Goal: Task Accomplishment & Management: Manage account settings

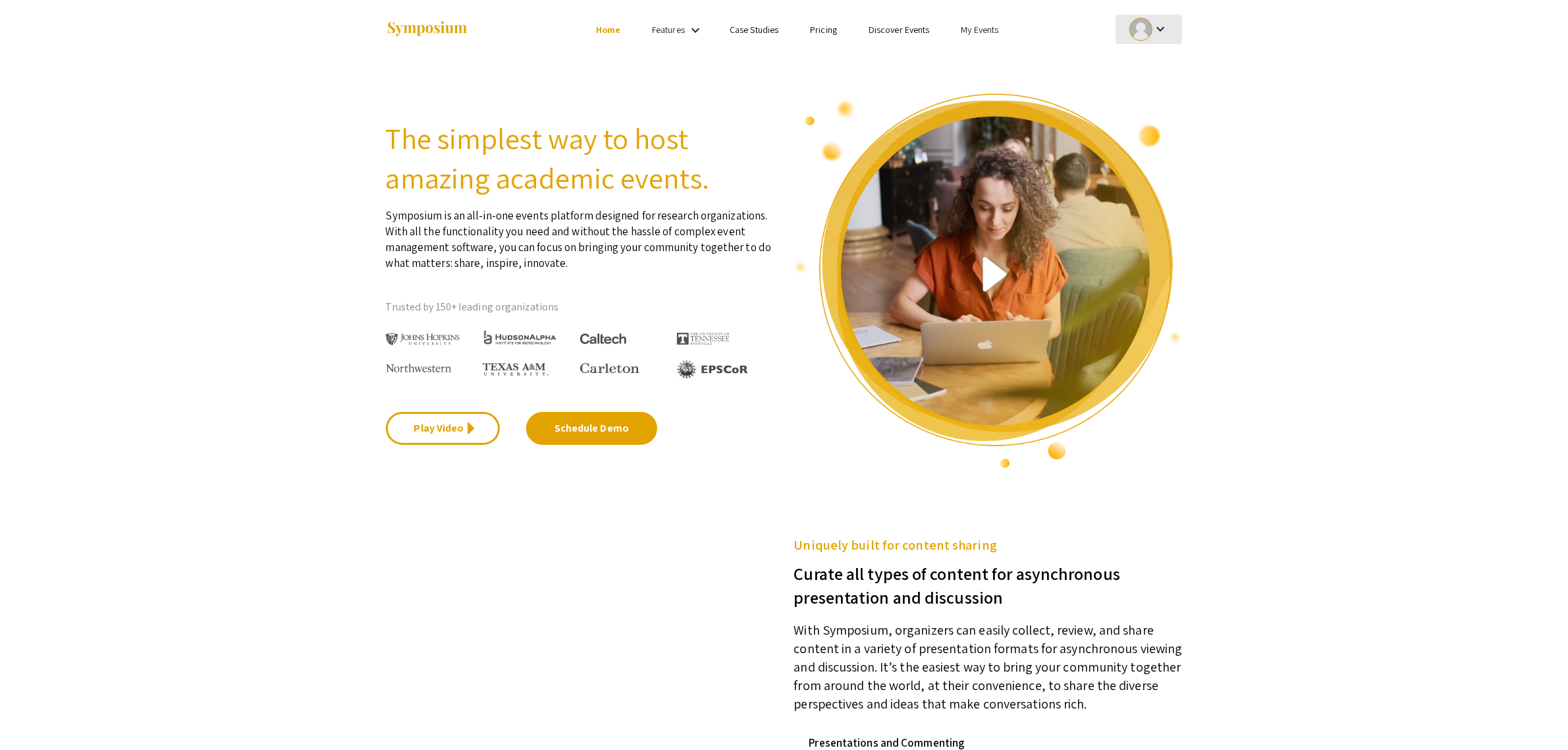
click at [1154, 33] on mat-icon "keyboard_arrow_down" at bounding box center [1160, 29] width 16 height 16
click at [985, 21] on div at bounding box center [784, 375] width 1568 height 750
click at [985, 24] on link "My Events" at bounding box center [979, 29] width 38 height 11
click at [978, 58] on button "Events I've organized" at bounding box center [1001, 58] width 113 height 31
click at [978, 58] on ul "keyboard_arrow_down" at bounding box center [1050, 29] width 263 height 59
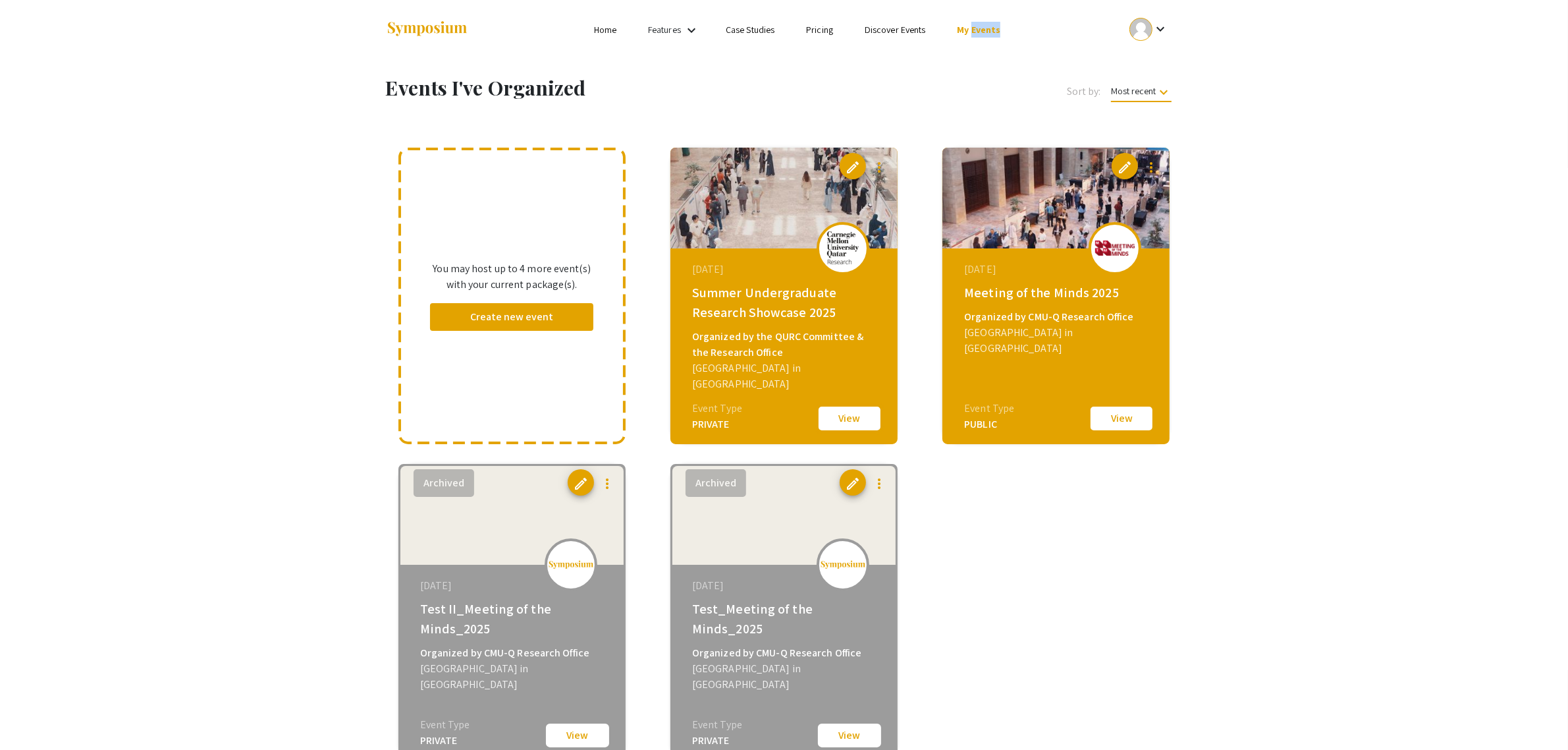
click at [849, 422] on button "View" at bounding box center [849, 418] width 66 height 28
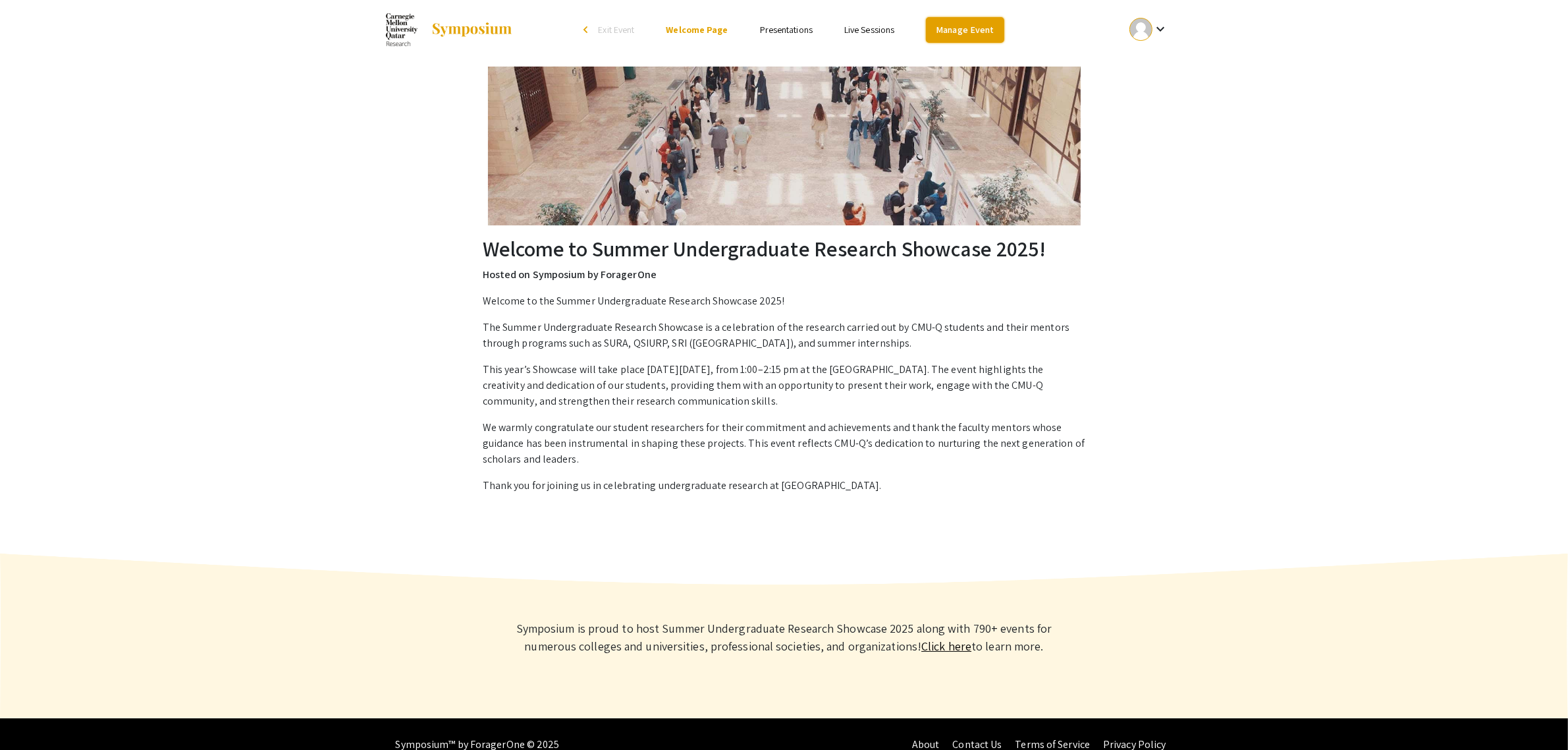
click at [969, 34] on link "Manage Event" at bounding box center [964, 30] width 77 height 26
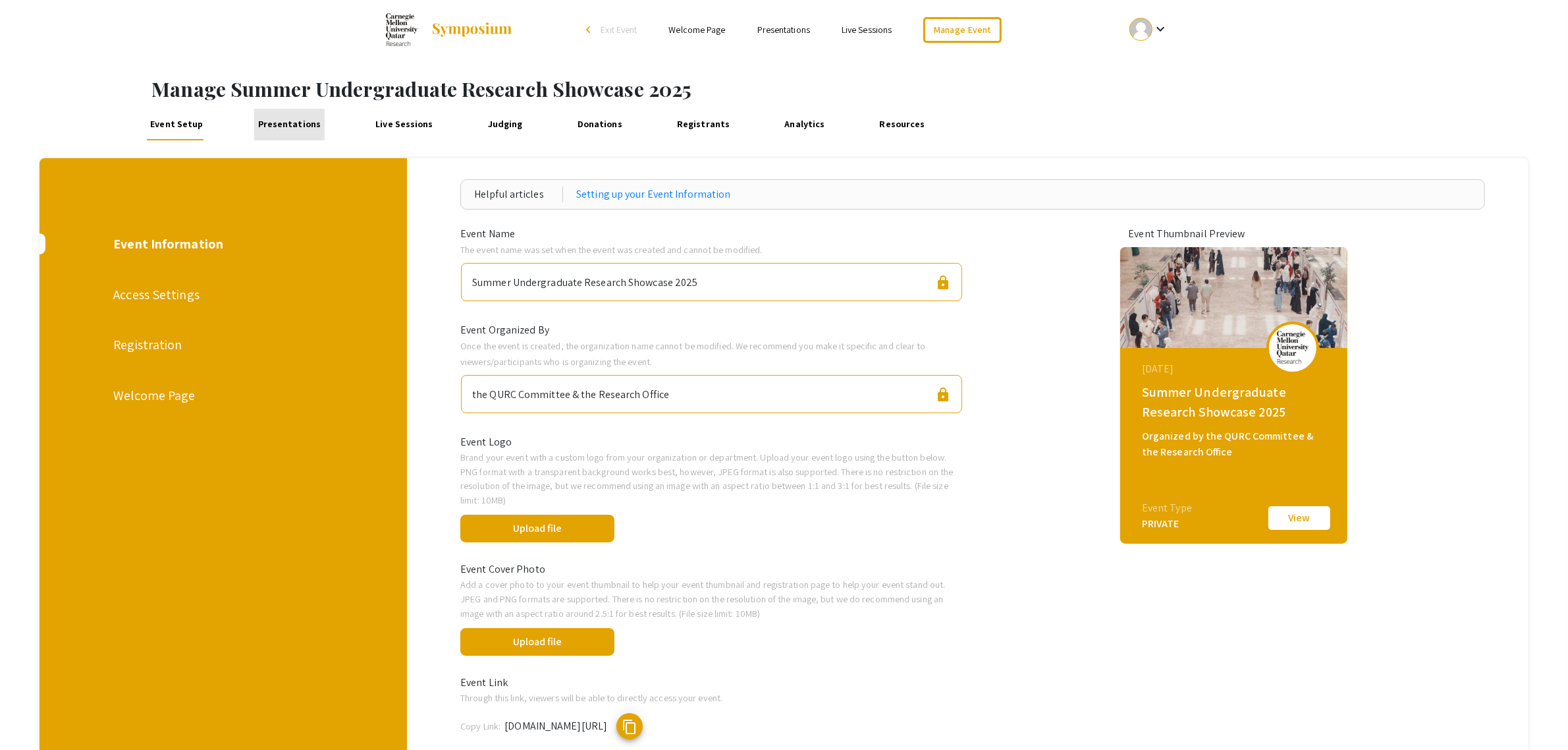
click at [291, 123] on link "Presentations" at bounding box center [289, 124] width 70 height 31
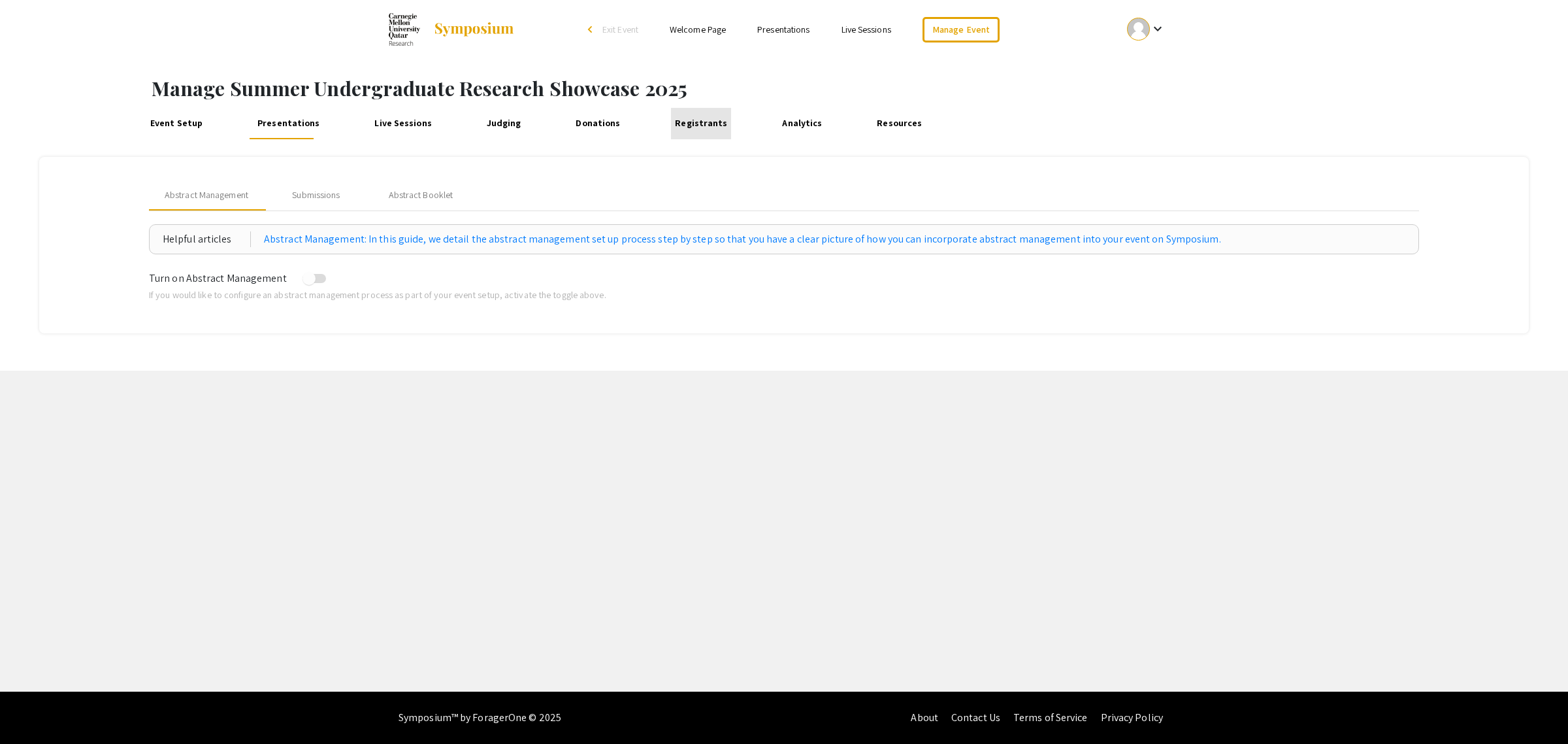
click at [684, 123] on link "Registrants" at bounding box center [700, 123] width 60 height 31
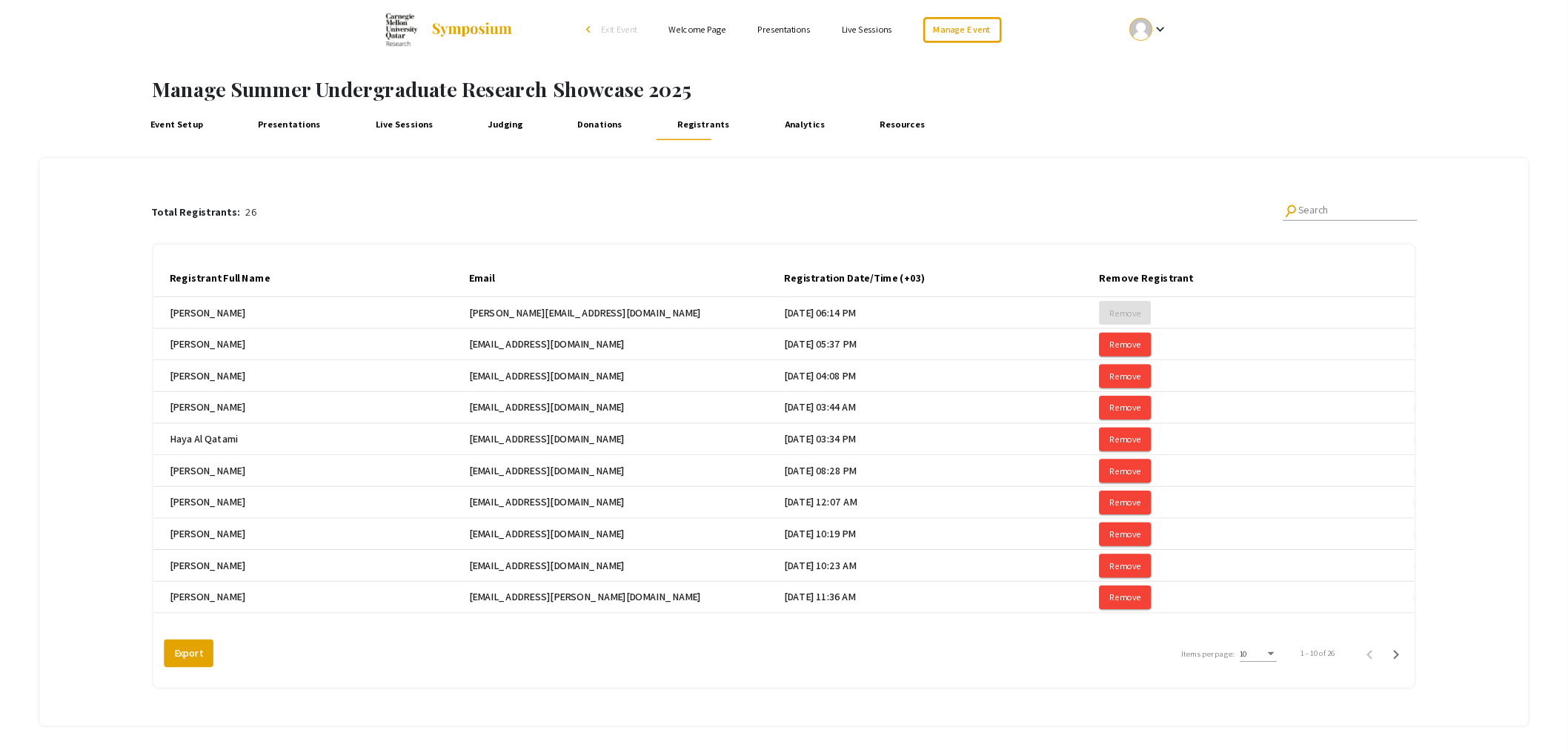
scroll to position [74, 0]
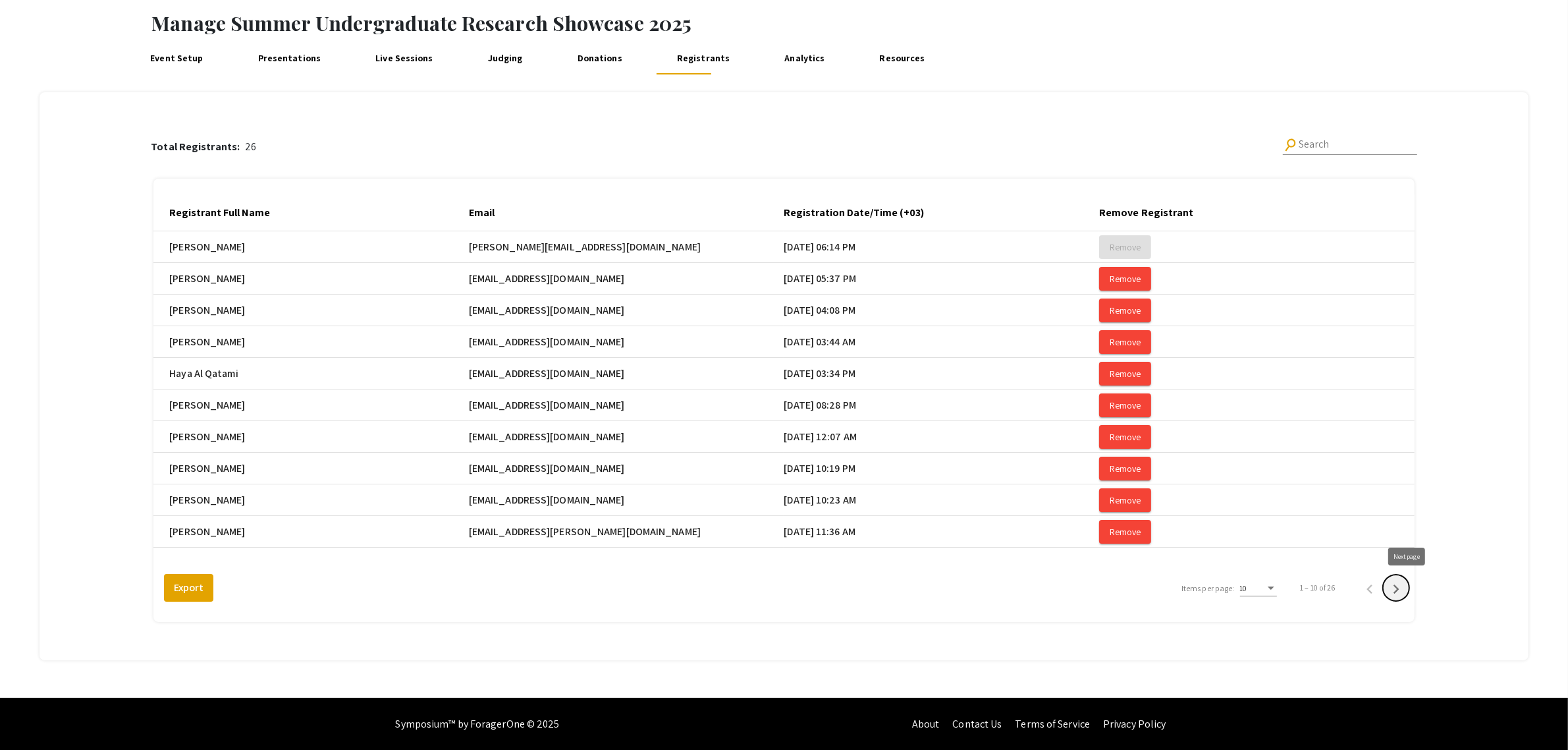
click at [1399, 587] on icon "Next page" at bounding box center [1396, 589] width 6 height 9
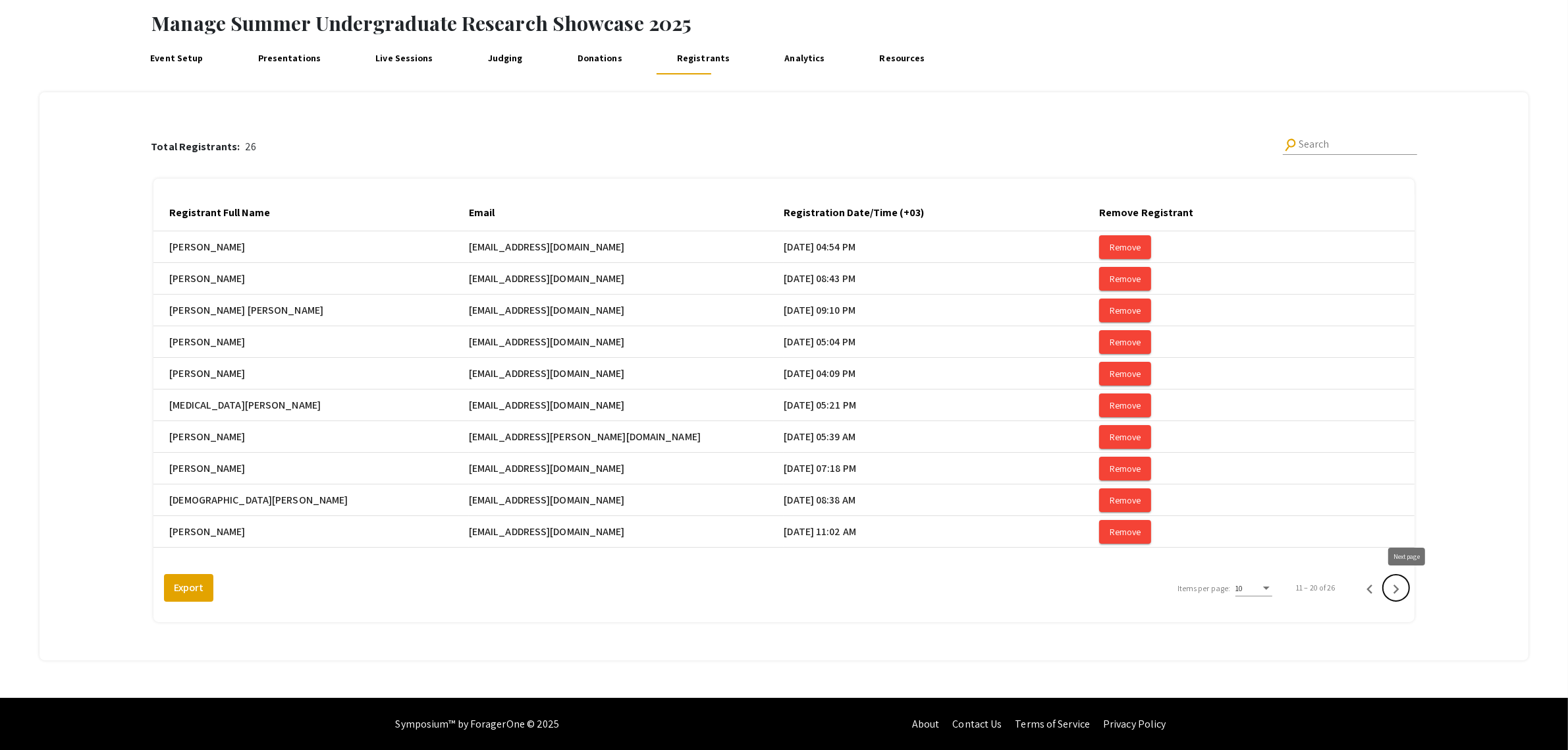
click at [1399, 586] on icon "Next page" at bounding box center [1396, 589] width 6 height 9
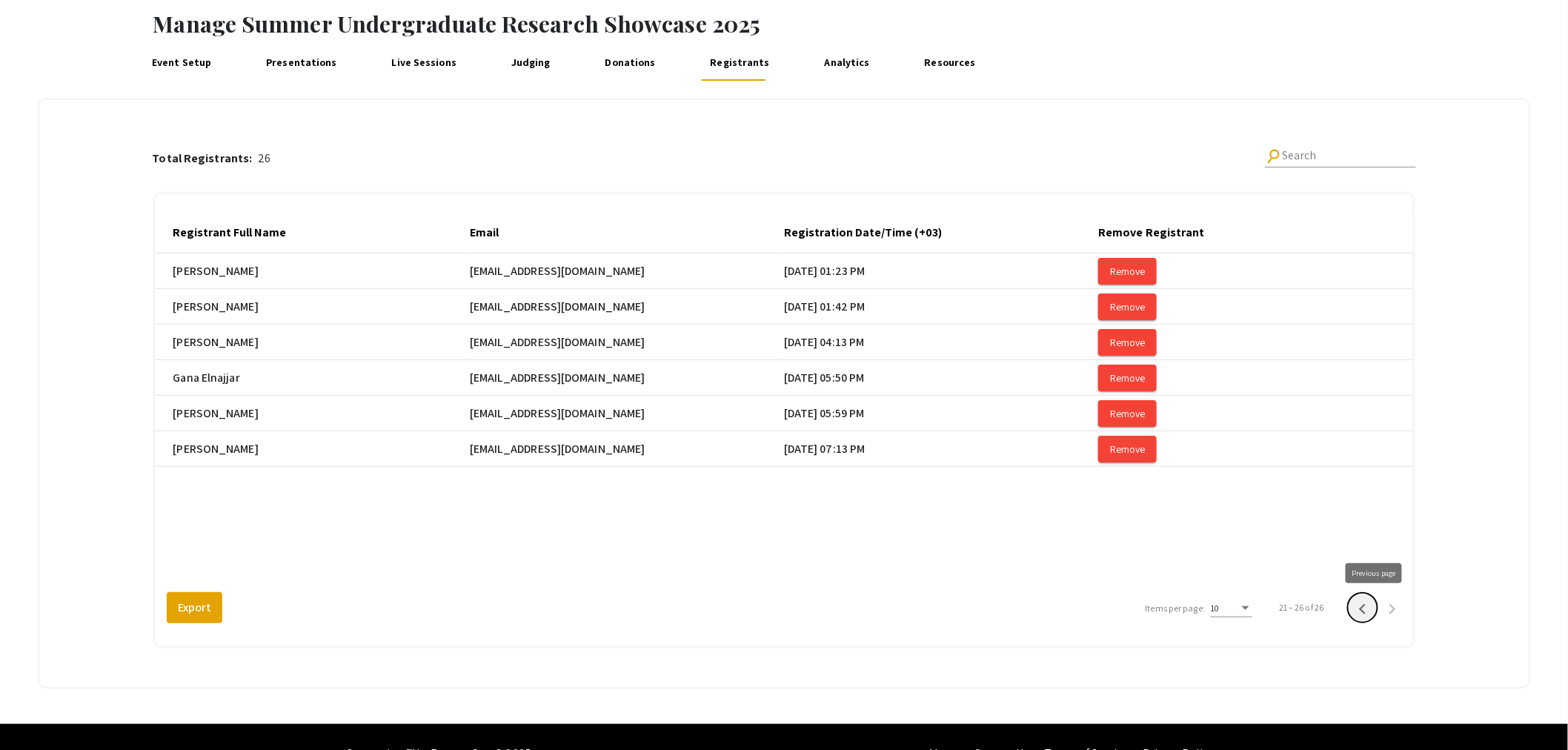
click at [1371, 609] on icon "Previous page" at bounding box center [1362, 609] width 21 height 21
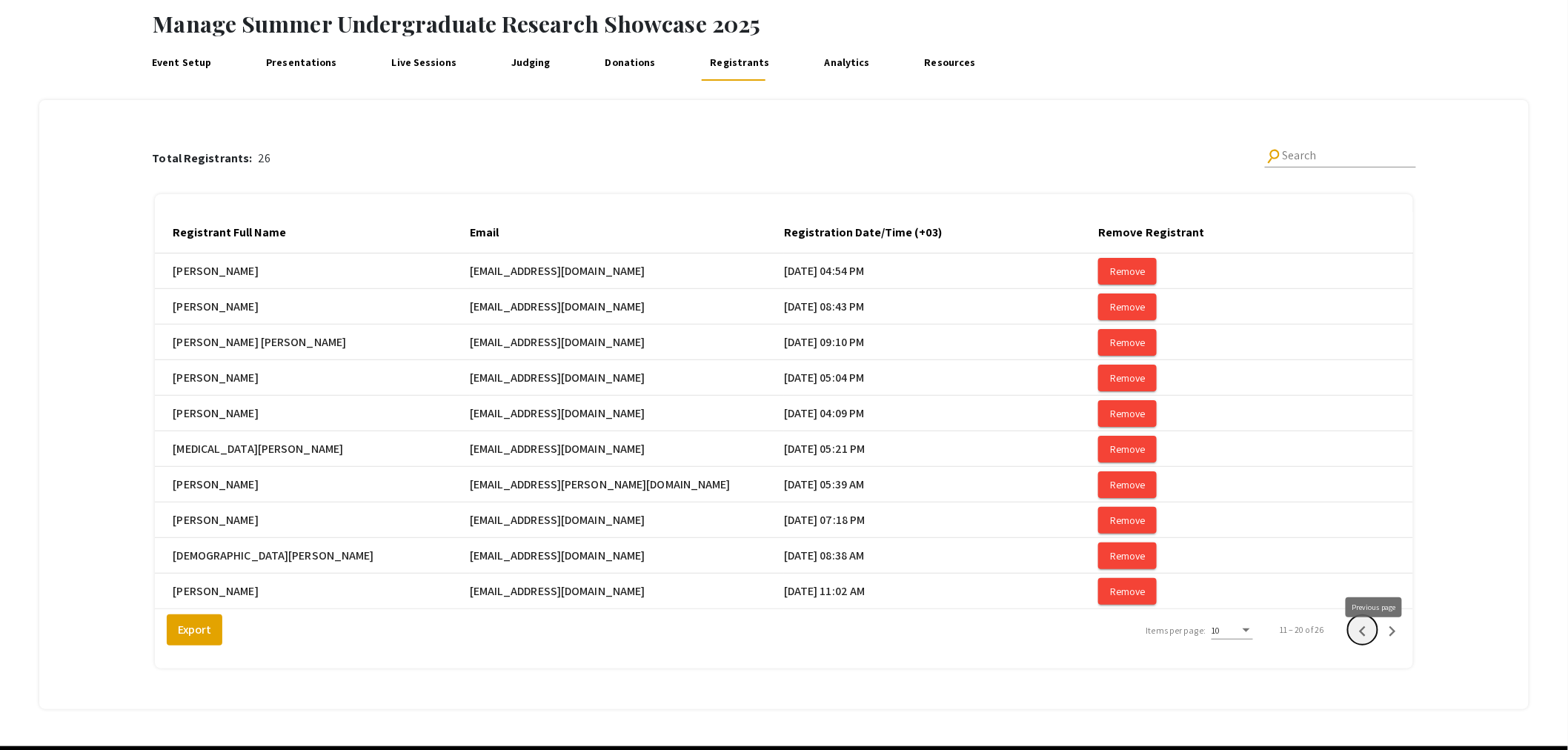
click at [1372, 641] on icon "Previous page" at bounding box center [1362, 632] width 21 height 21
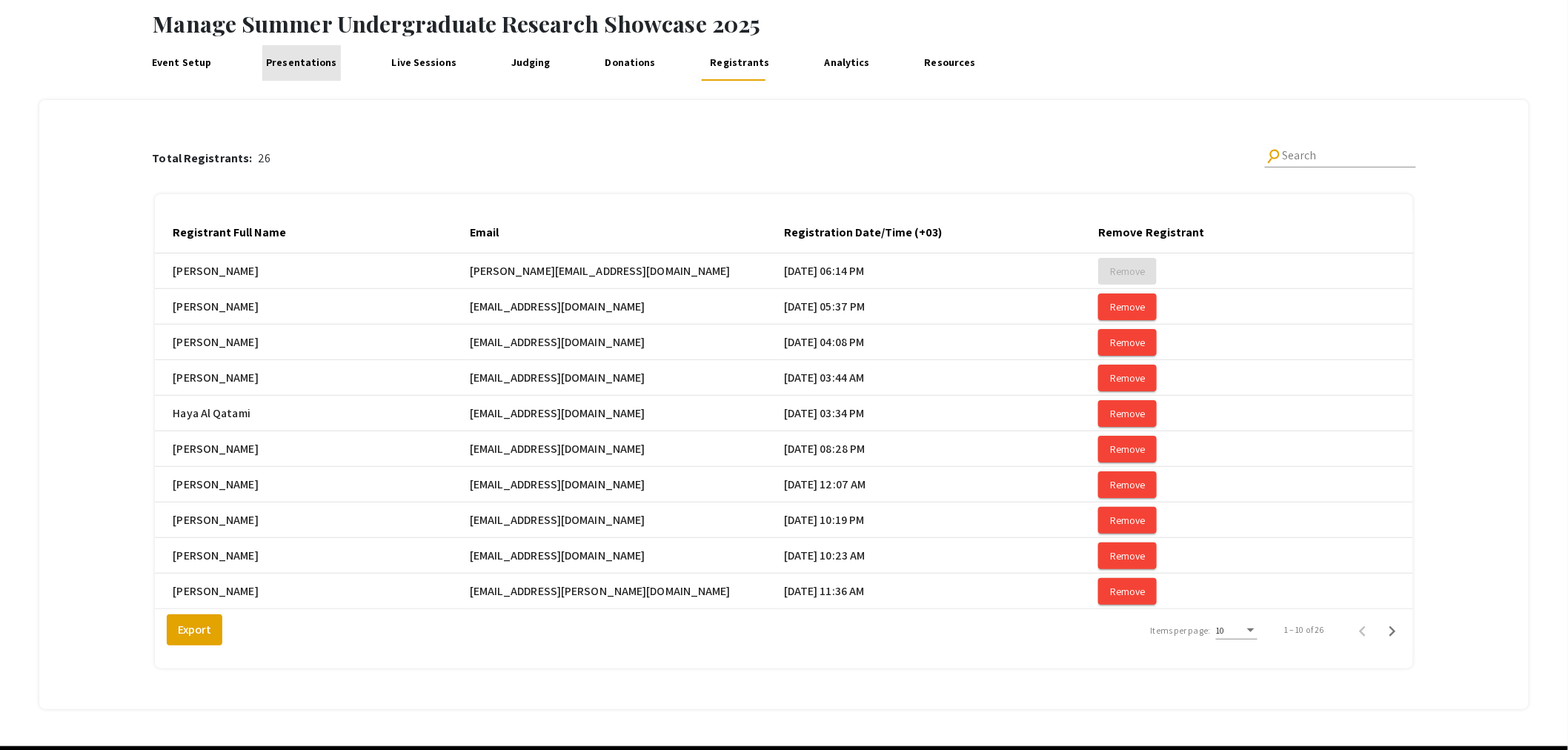
click at [306, 64] on link "Presentations" at bounding box center [301, 62] width 78 height 35
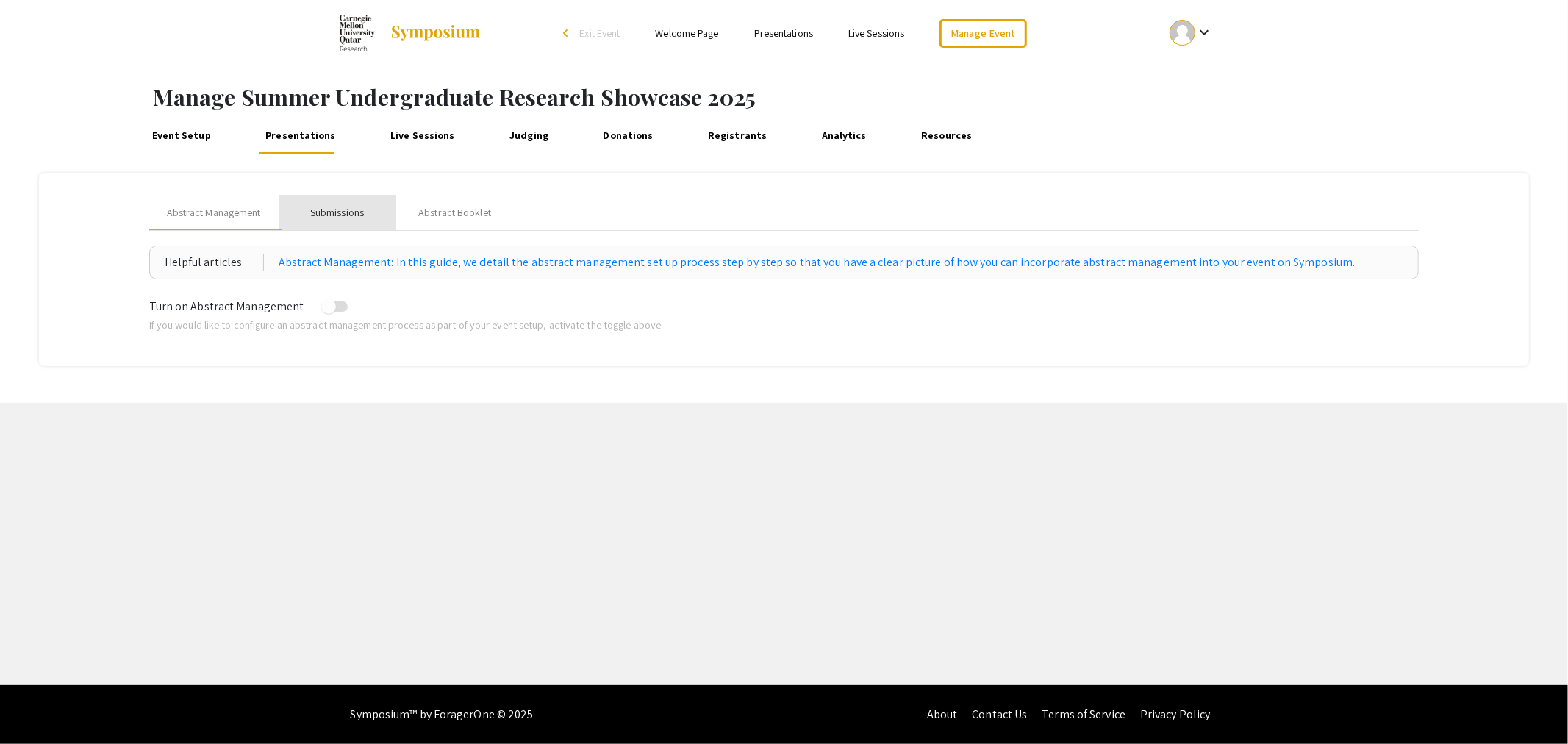
click at [332, 212] on div "Submissions" at bounding box center [337, 213] width 54 height 15
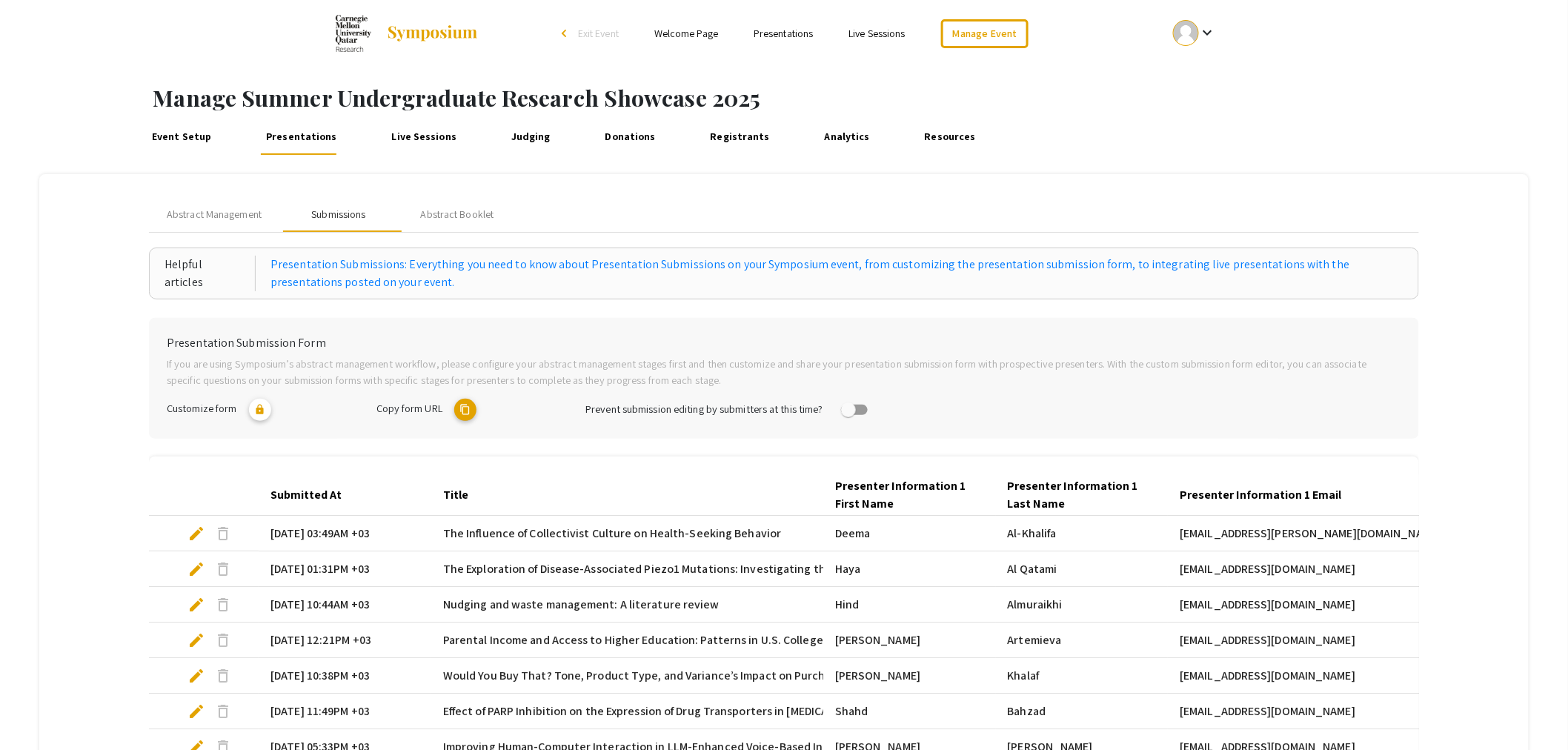
scroll to position [312, 0]
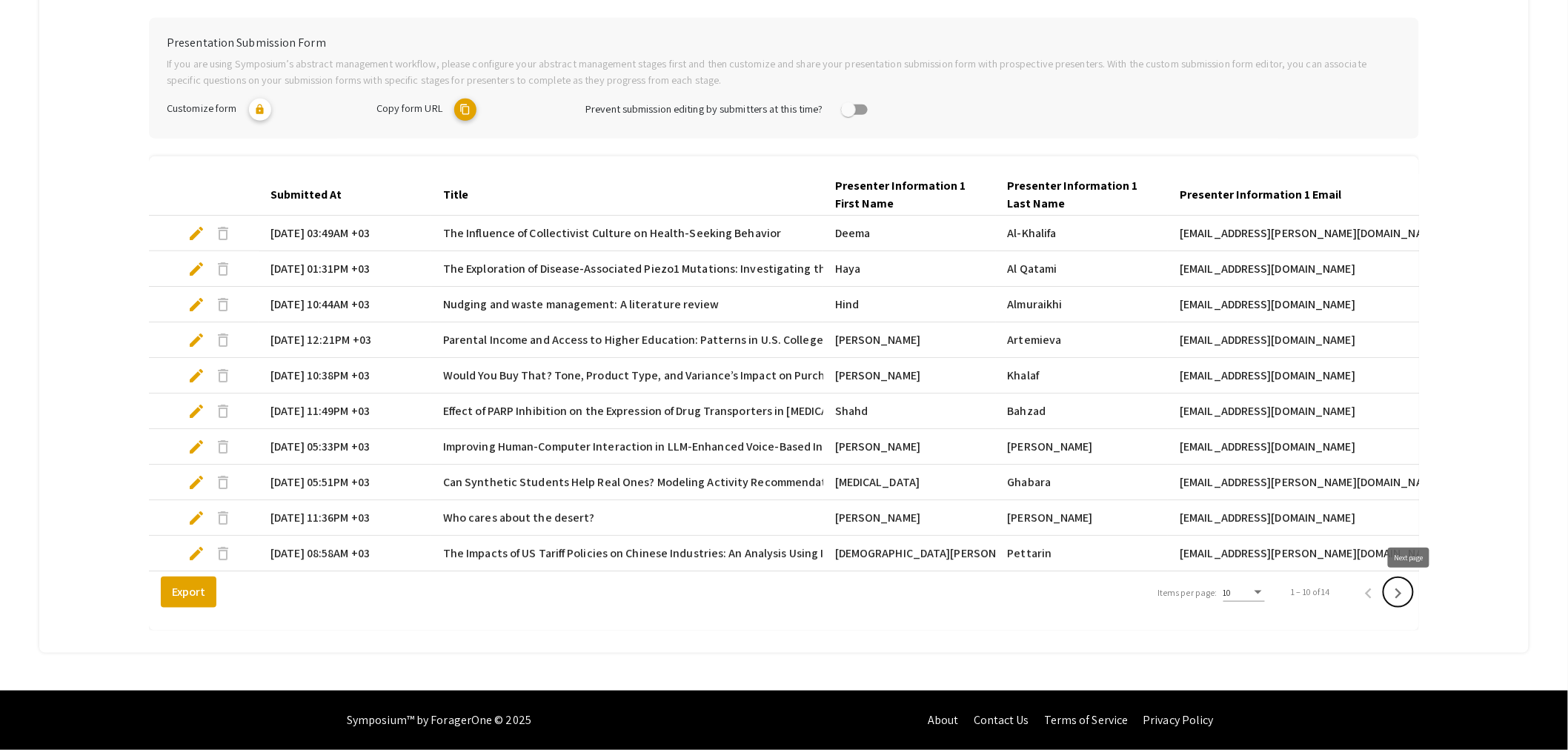
click at [1408, 593] on icon "Next page" at bounding box center [1398, 594] width 21 height 21
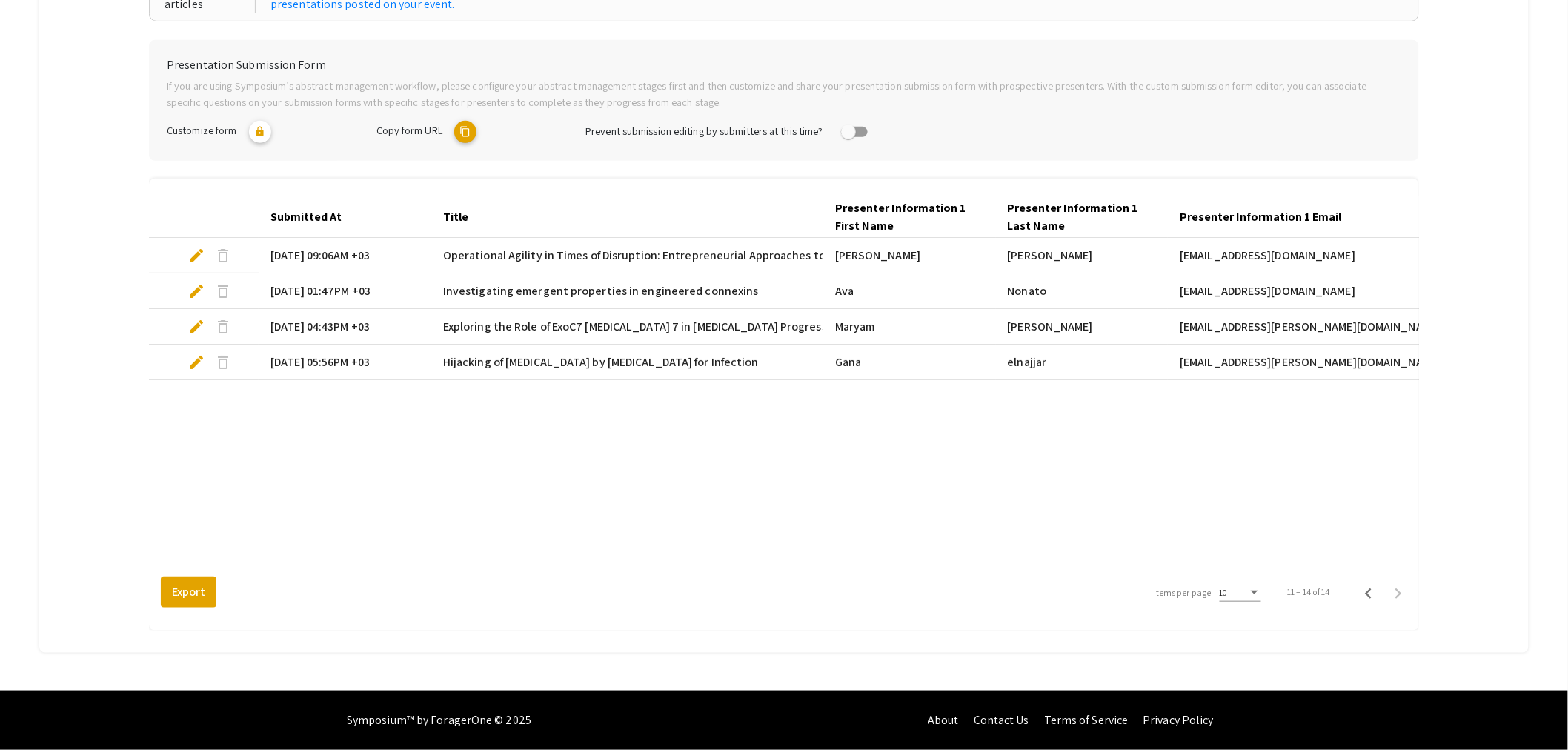
scroll to position [0, 0]
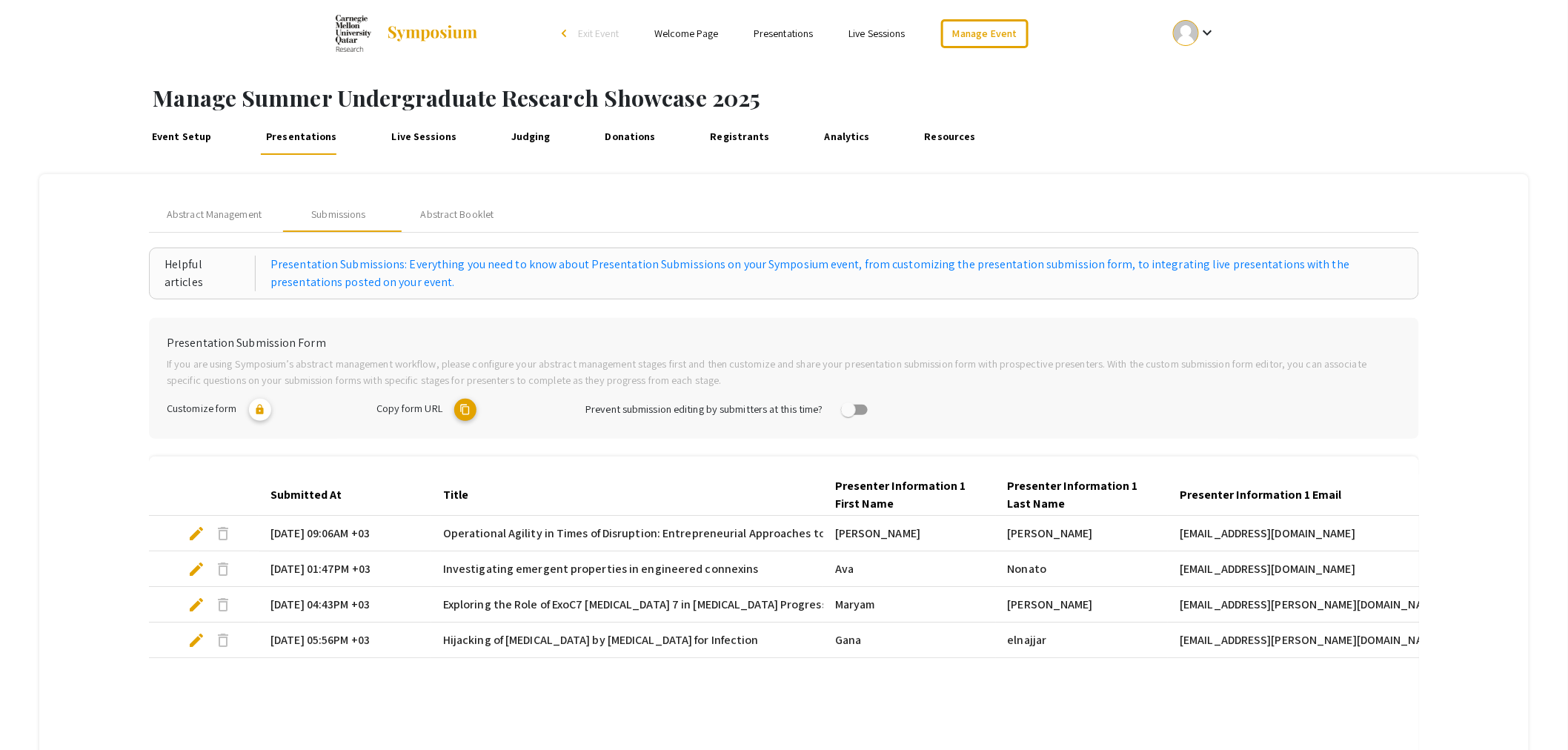
drag, startPoint x: 735, startPoint y: 140, endPoint x: 750, endPoint y: 121, distance: 24.2
click at [735, 140] on link "Registrants" at bounding box center [740, 136] width 67 height 35
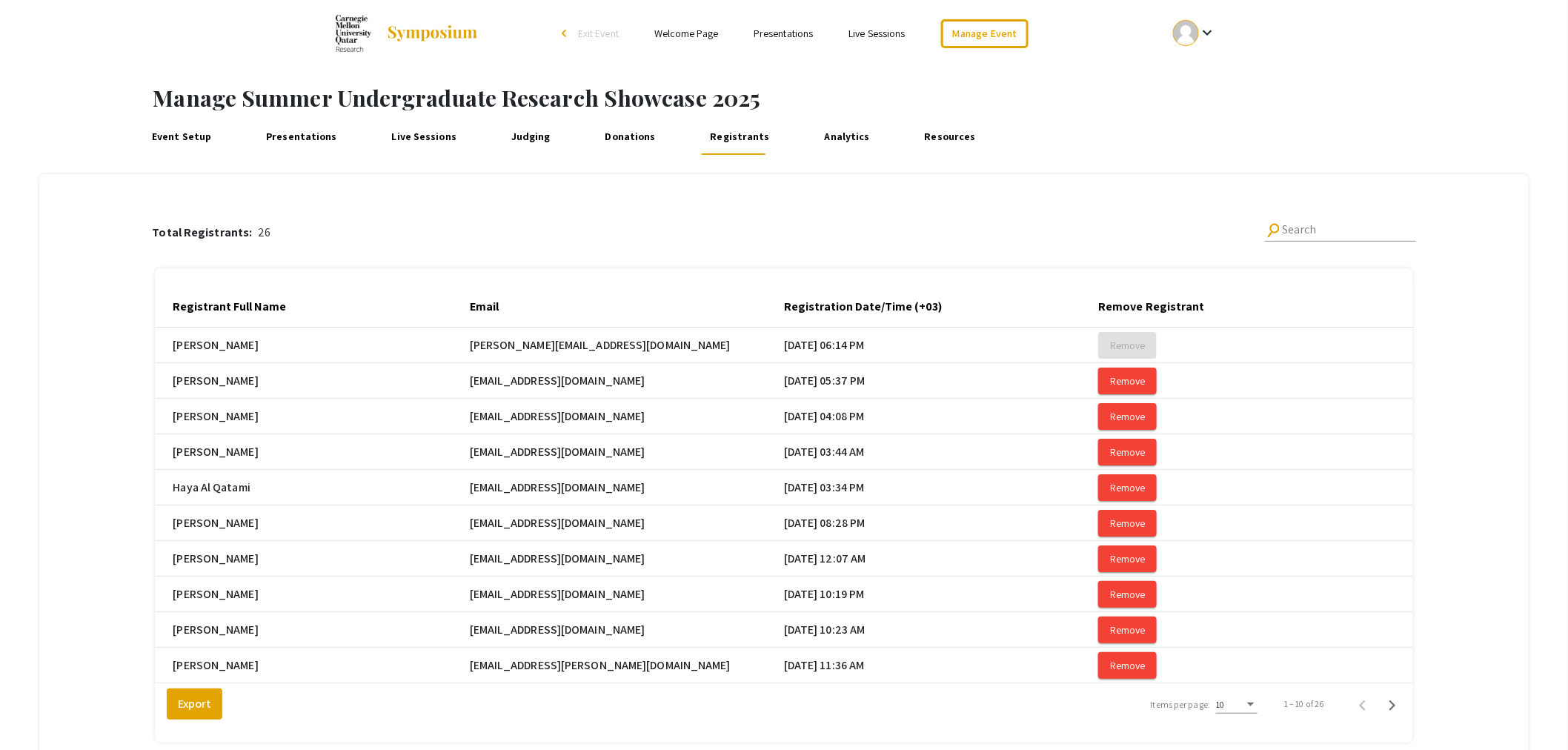
click at [291, 130] on link "Presentations" at bounding box center [301, 136] width 78 height 35
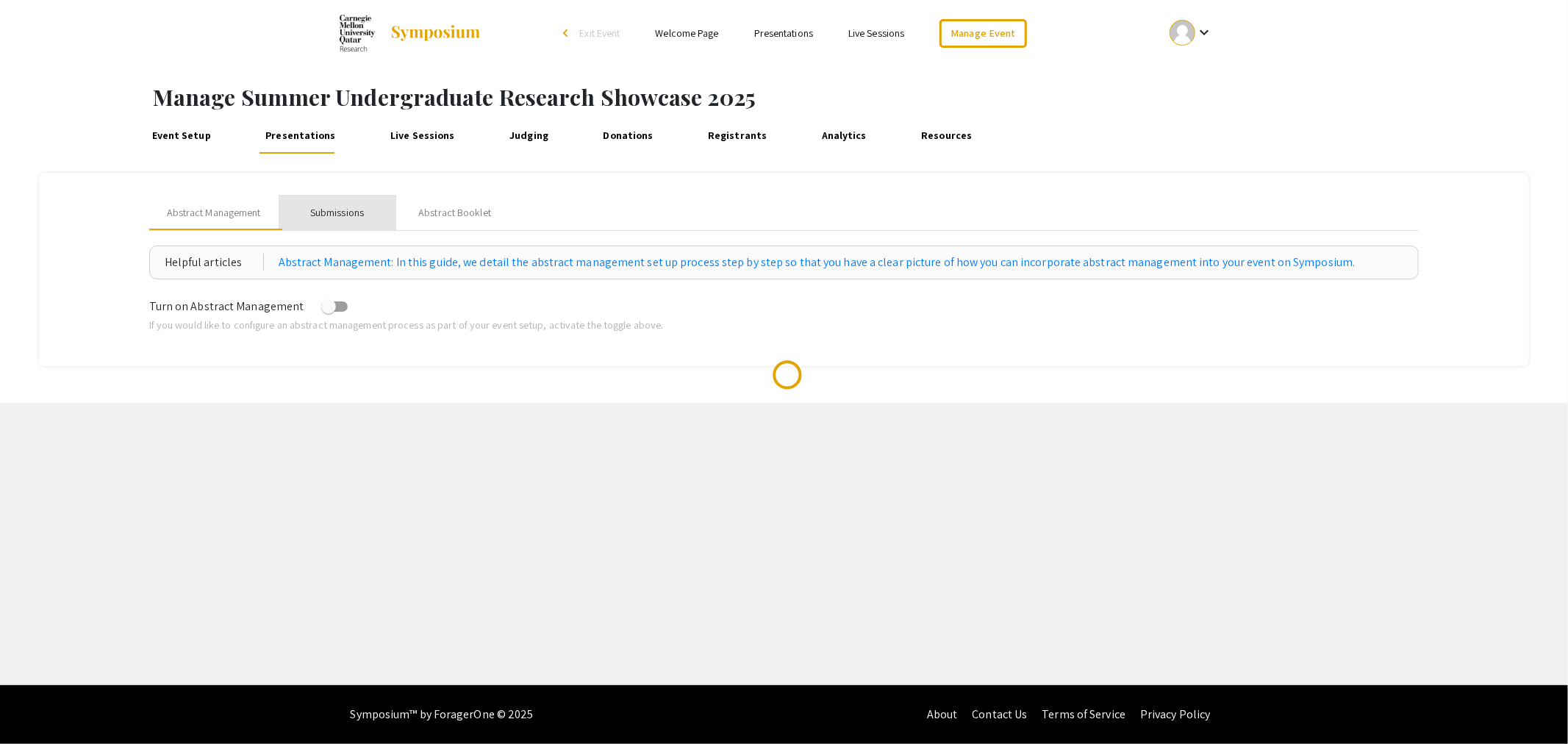
click at [356, 216] on div "Submissions" at bounding box center [337, 213] width 54 height 15
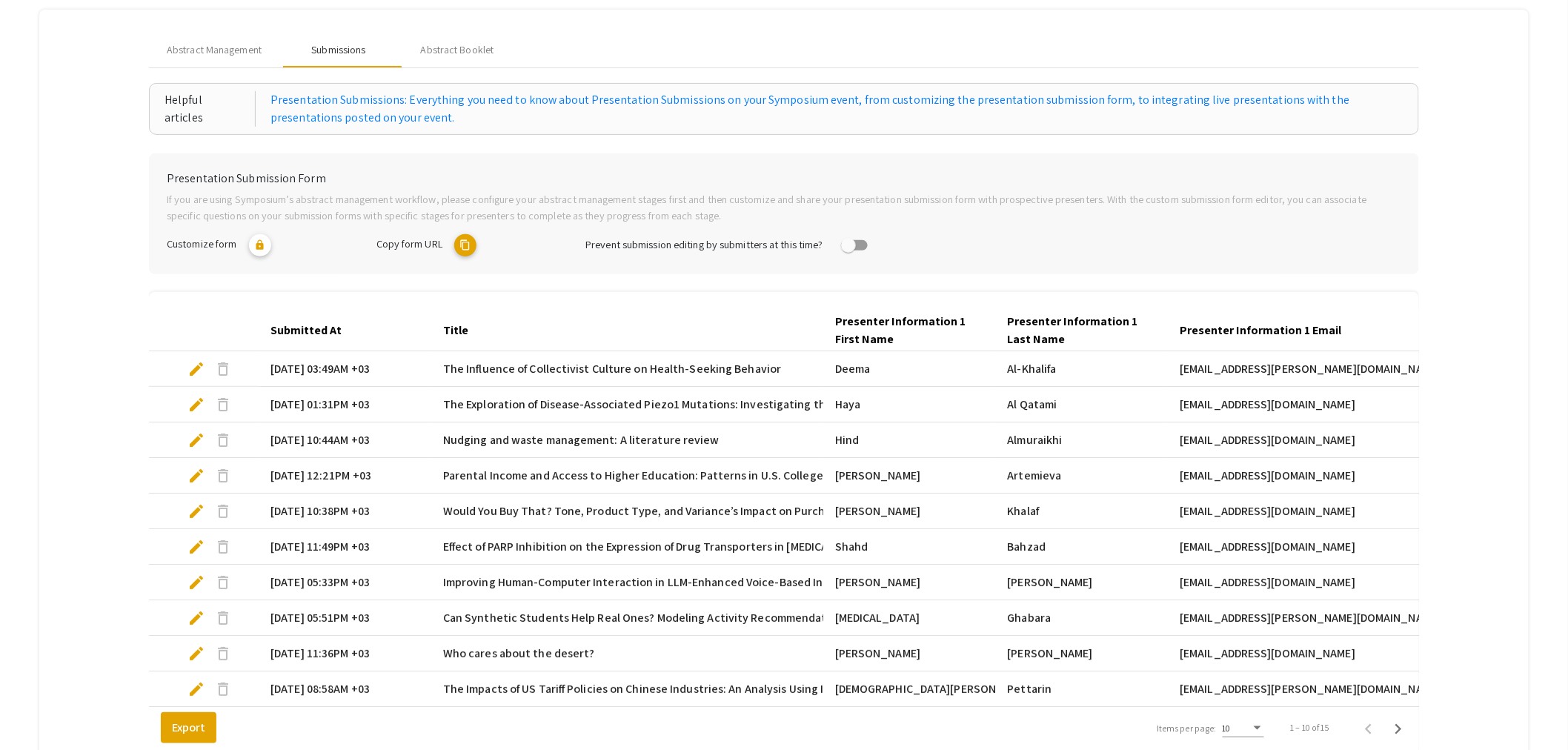
scroll to position [312, 0]
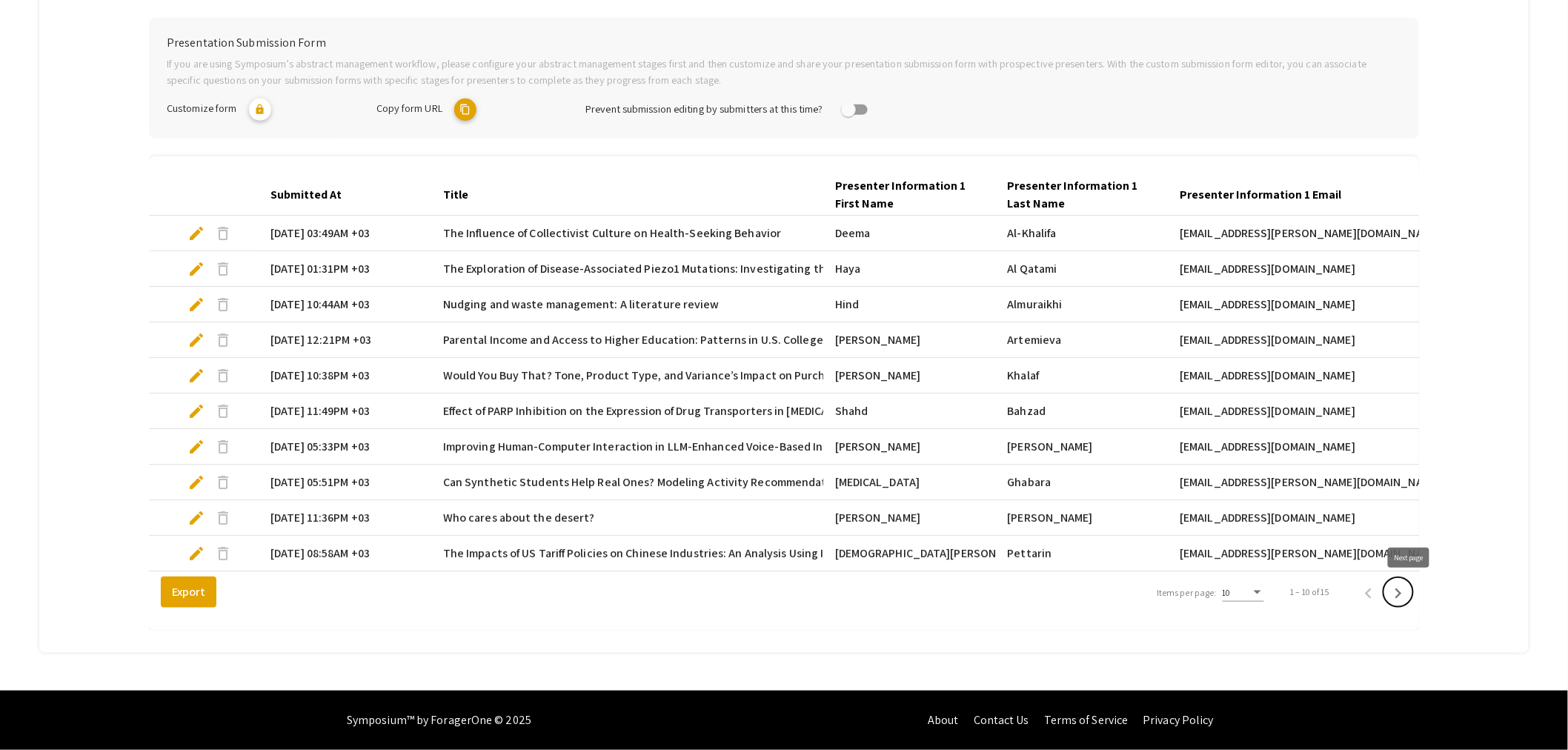
click at [1404, 596] on icon "Next page" at bounding box center [1398, 594] width 21 height 21
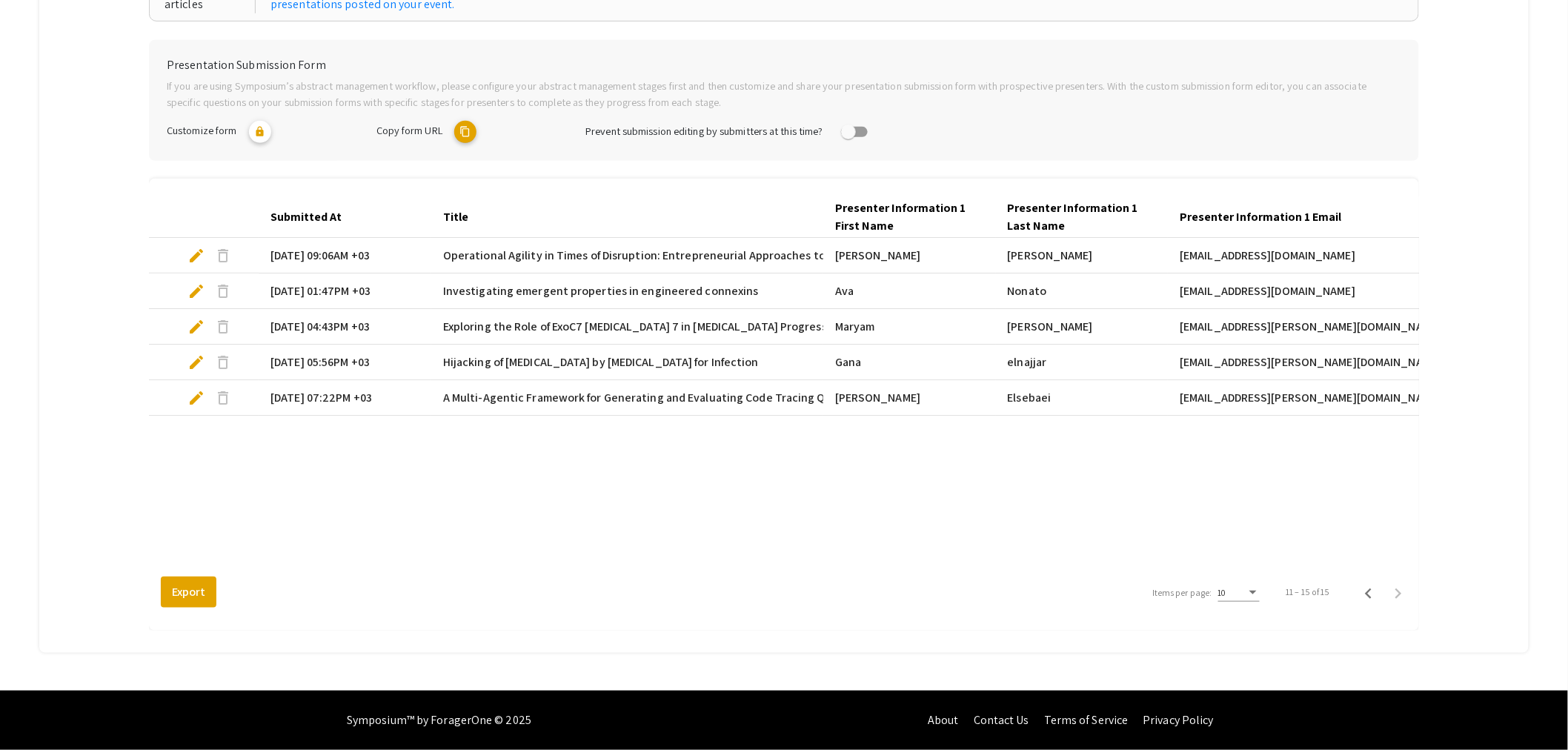
scroll to position [278, 0]
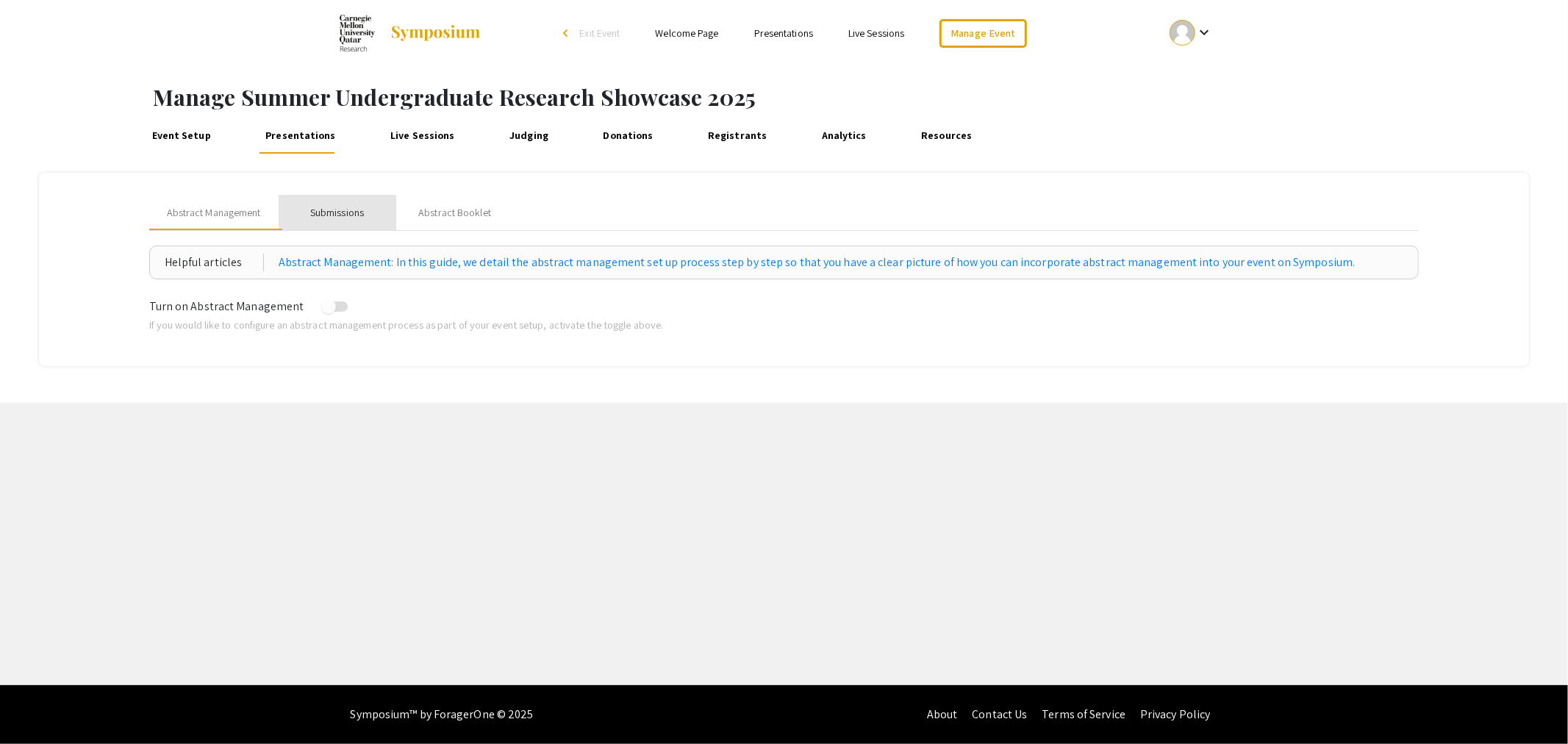
click at [351, 214] on div "Submissions" at bounding box center [337, 213] width 54 height 15
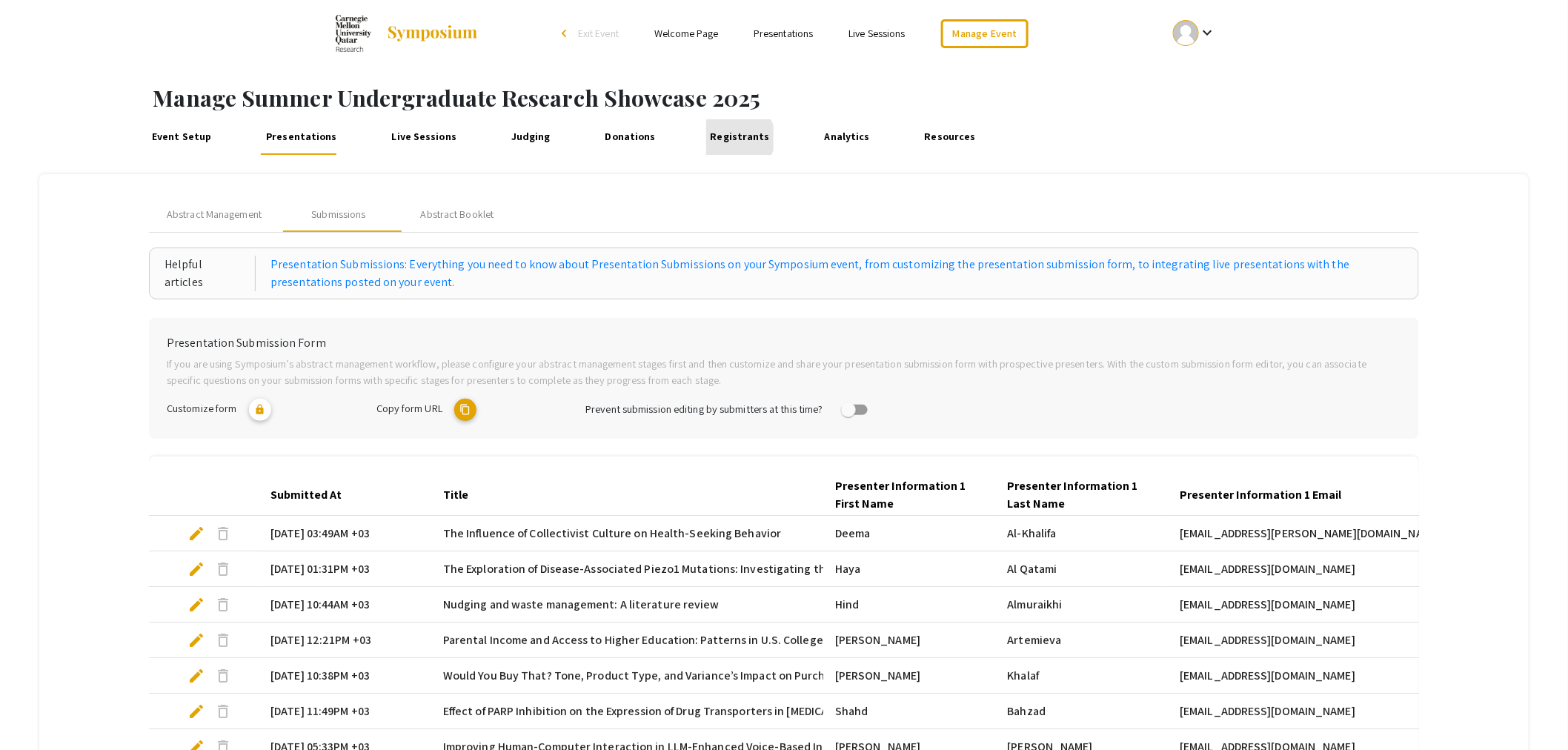
click at [735, 138] on link "Registrants" at bounding box center [740, 136] width 67 height 35
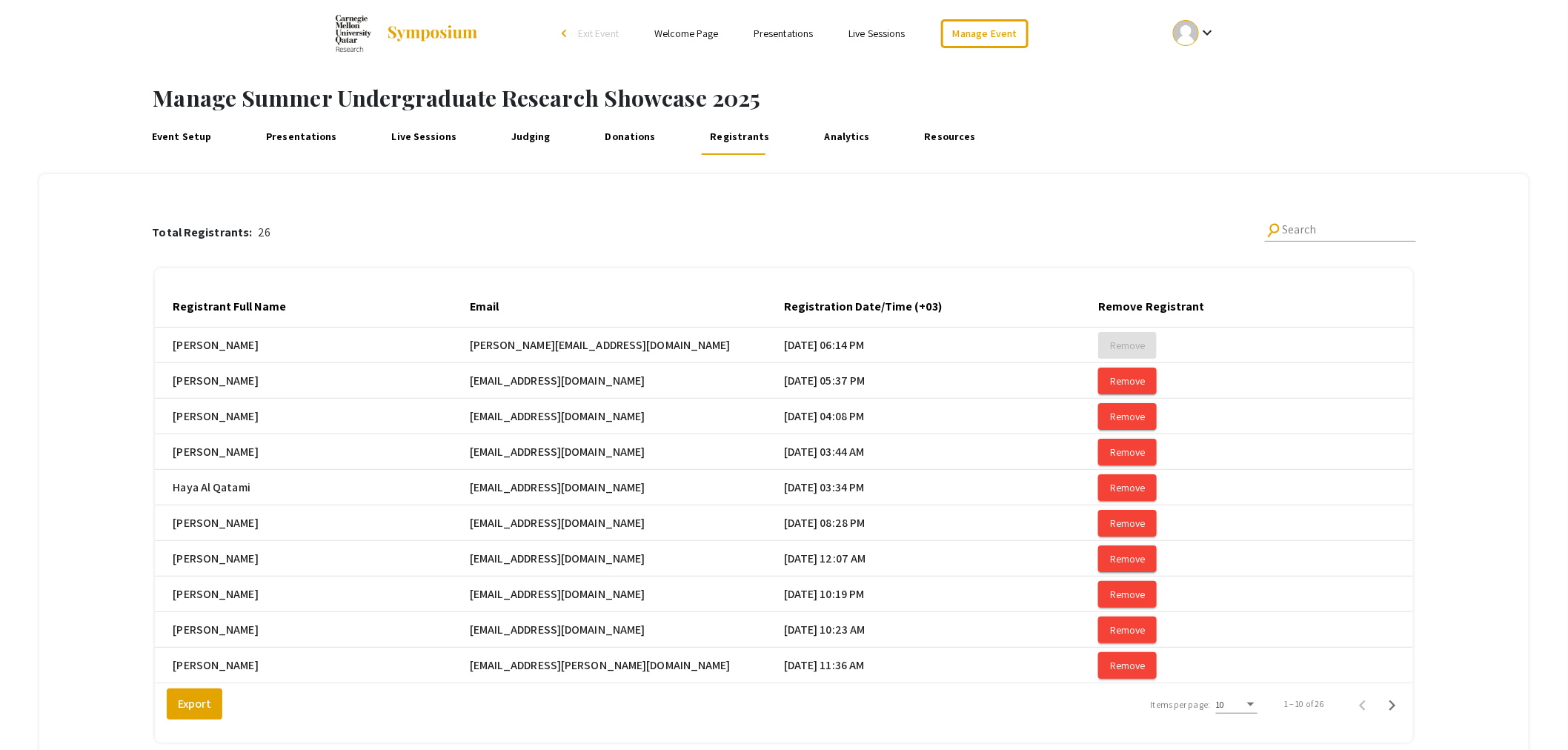
scroll to position [142, 0]
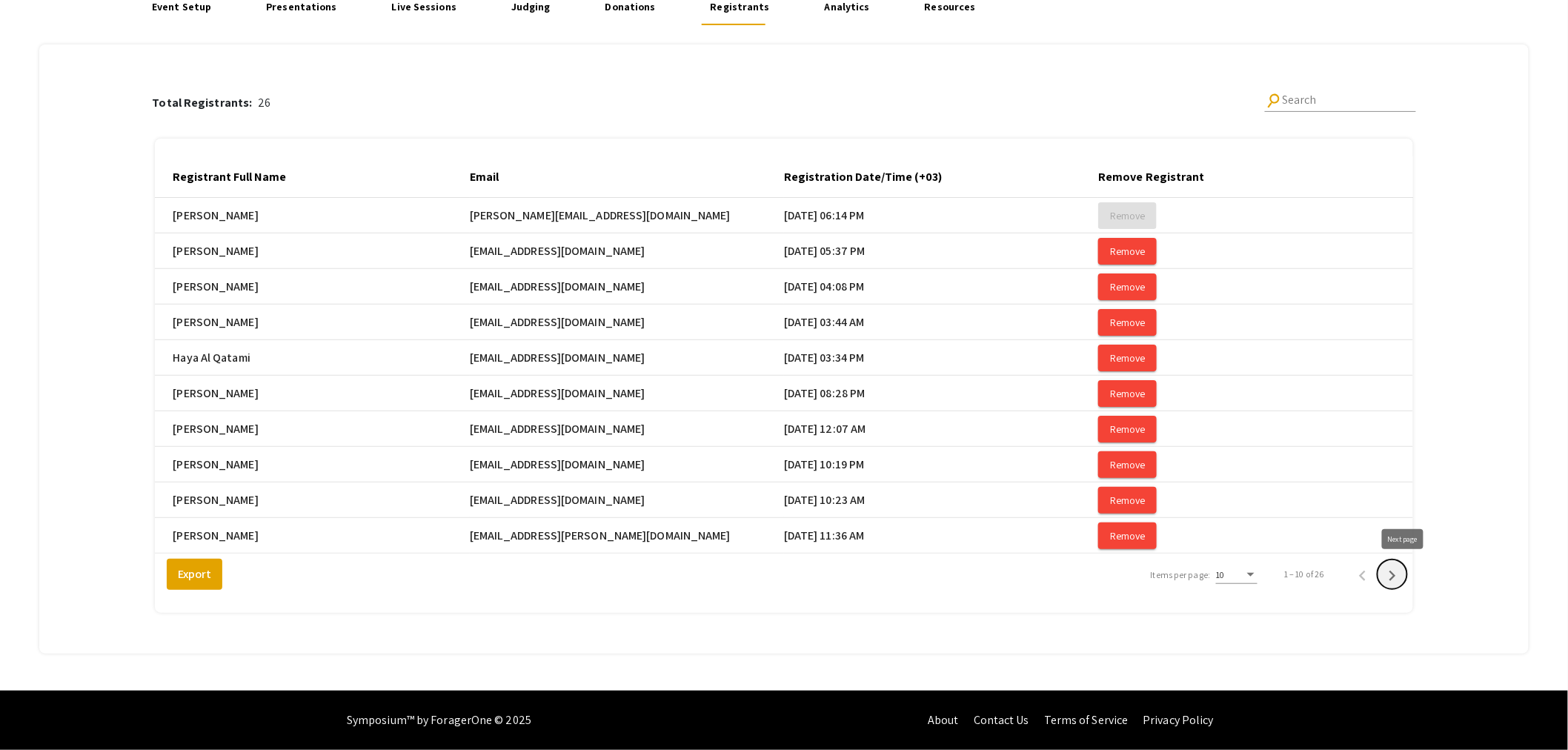
click at [1403, 569] on icon "Next page" at bounding box center [1392, 576] width 21 height 21
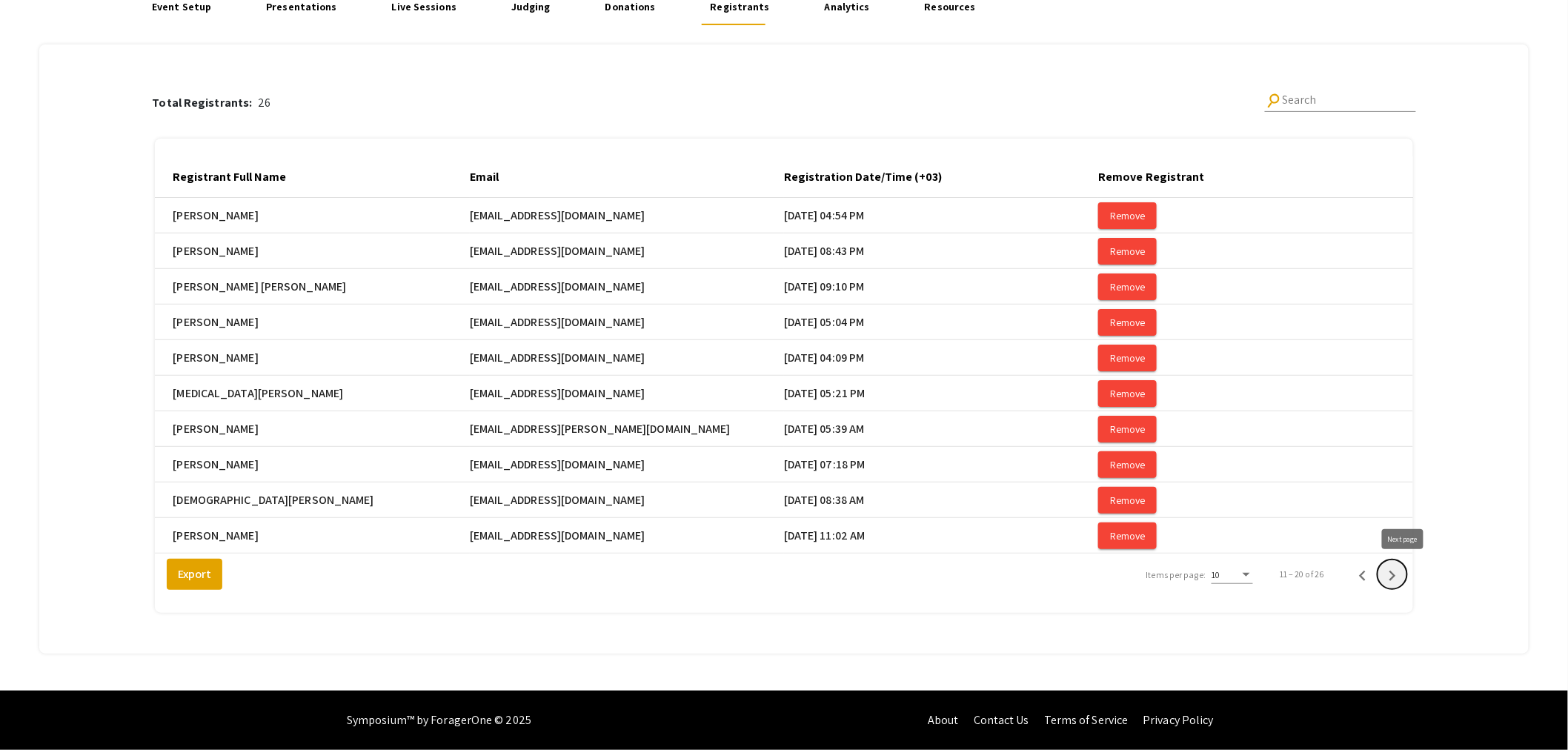
click at [1402, 568] on icon "Next page" at bounding box center [1392, 576] width 21 height 21
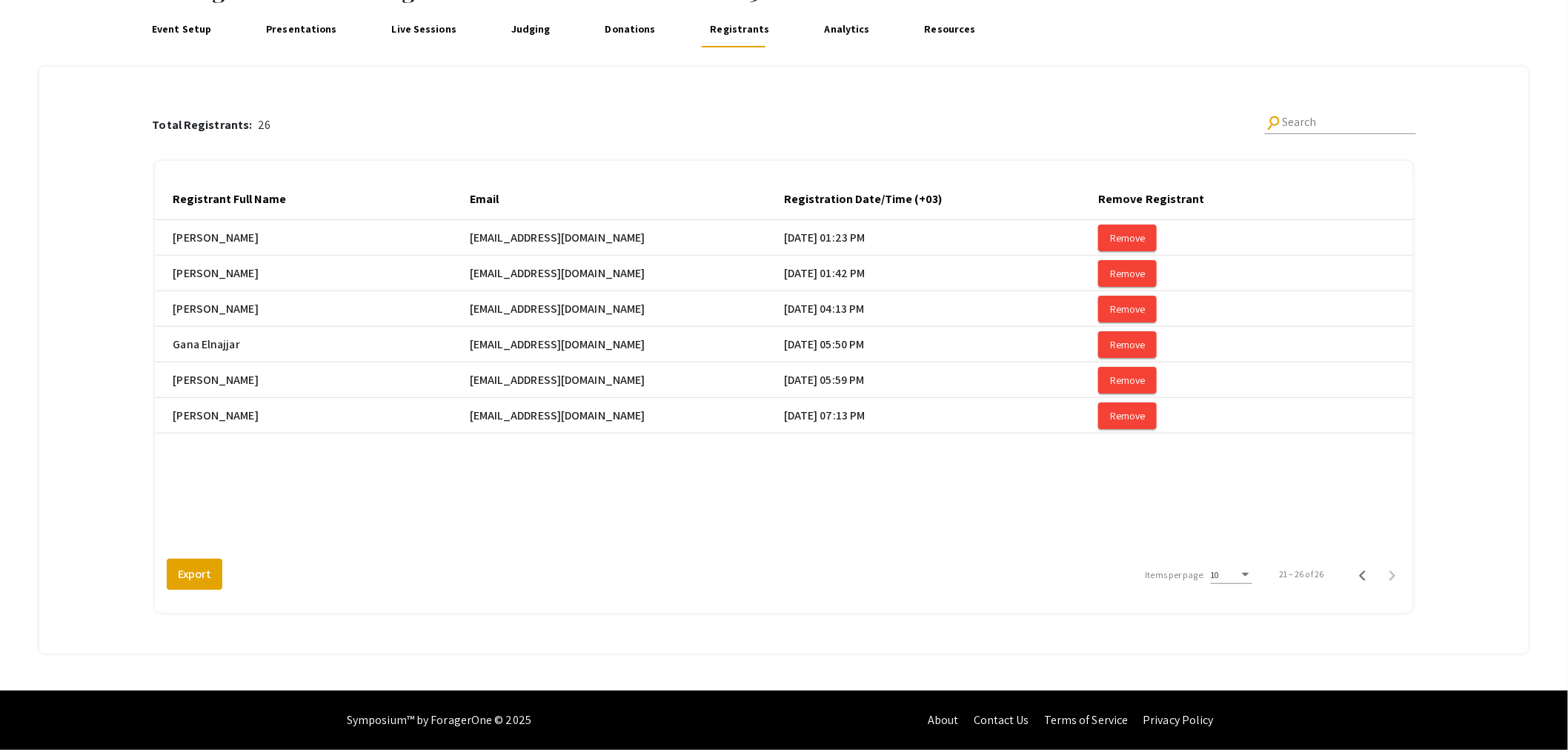
scroll to position [0, 0]
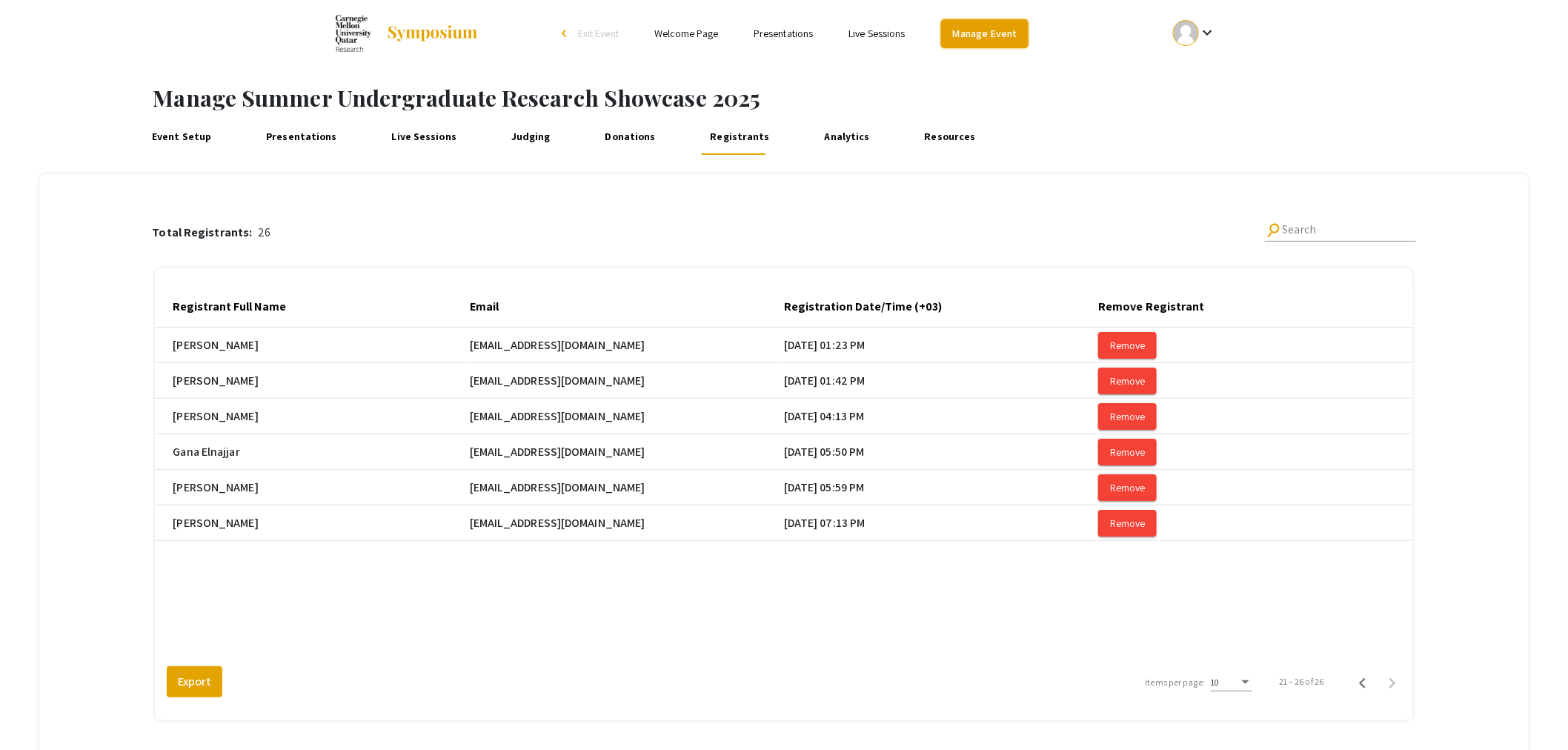
click at [988, 34] on link "Manage Event" at bounding box center [984, 34] width 87 height 29
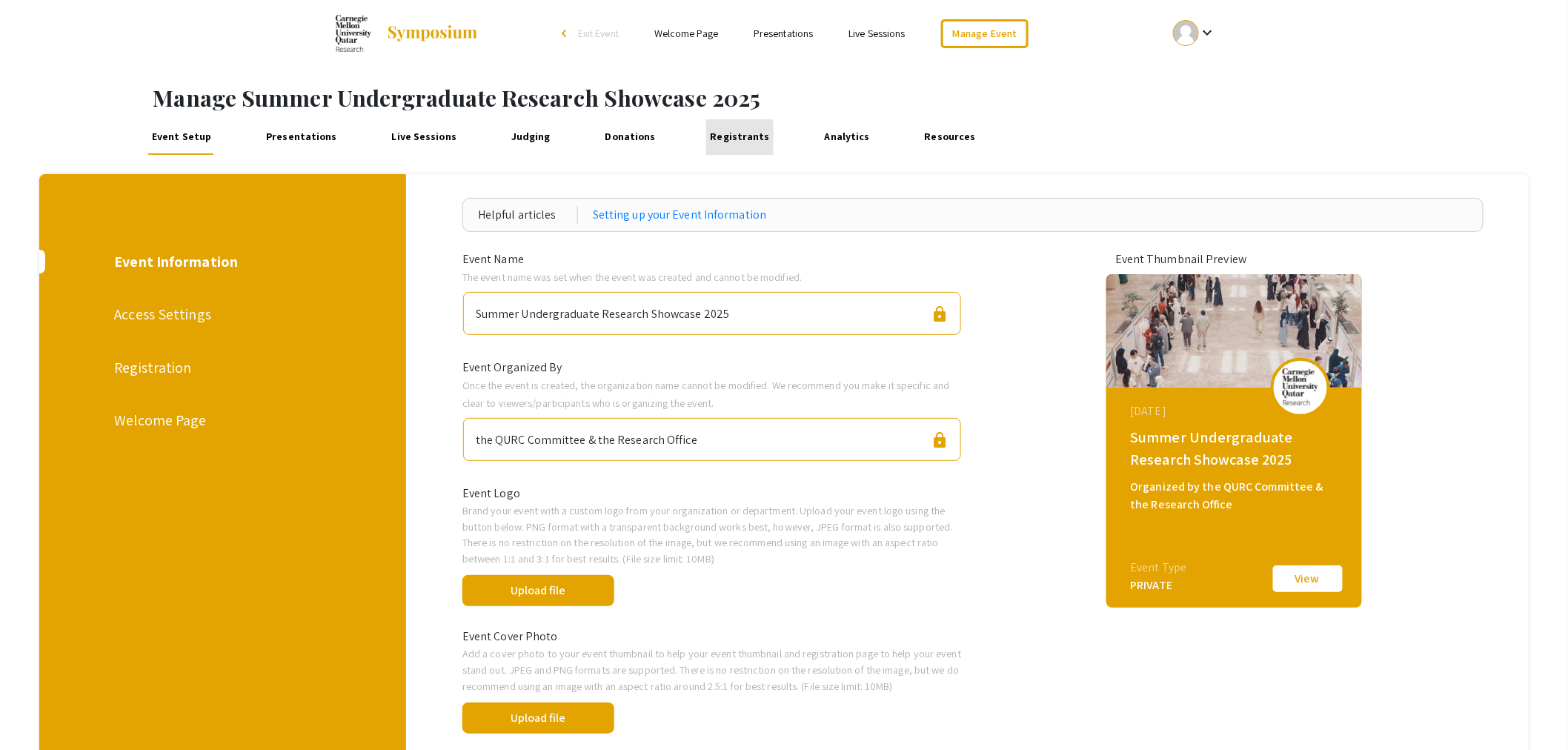
click at [738, 135] on link "Registrants" at bounding box center [740, 136] width 67 height 35
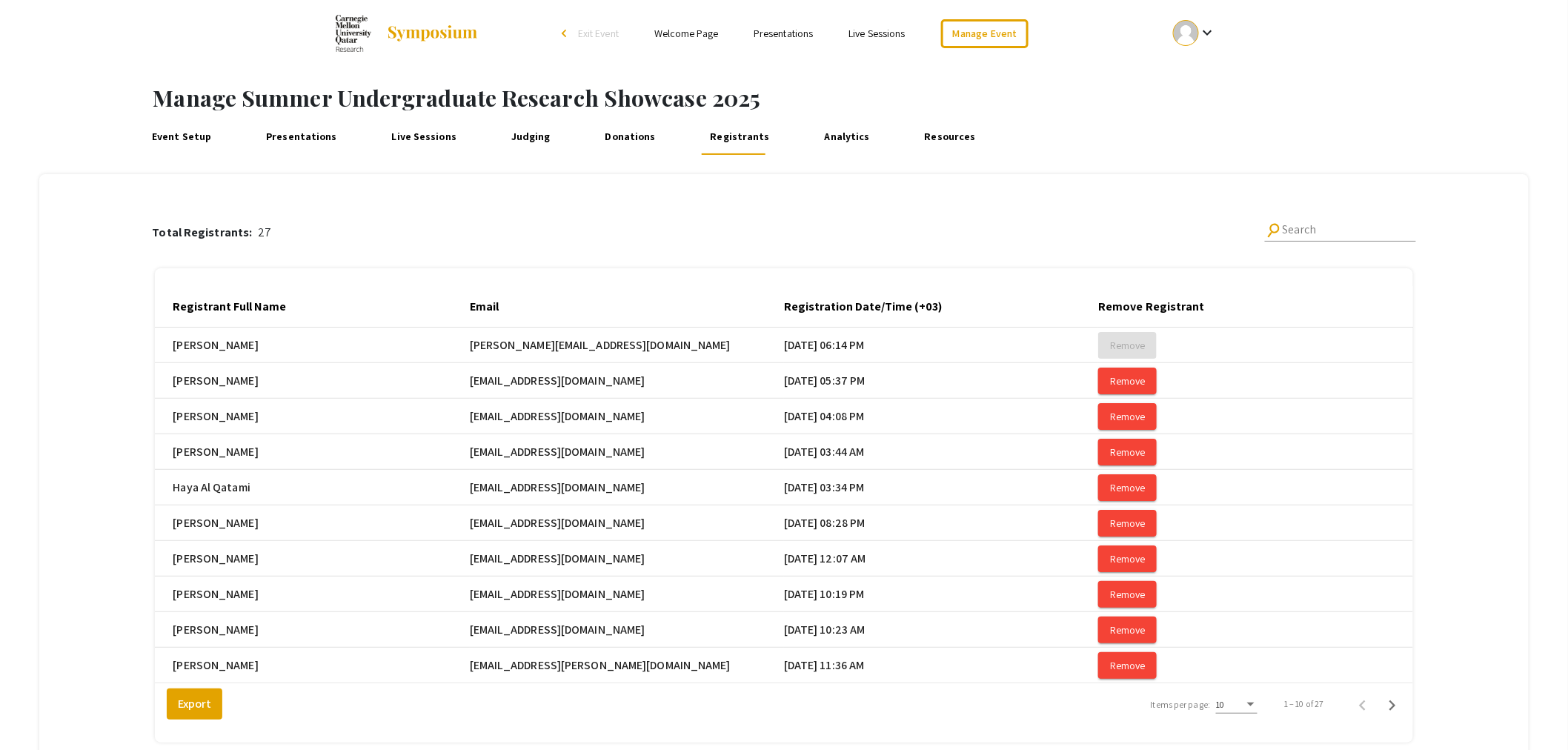
scroll to position [142, 0]
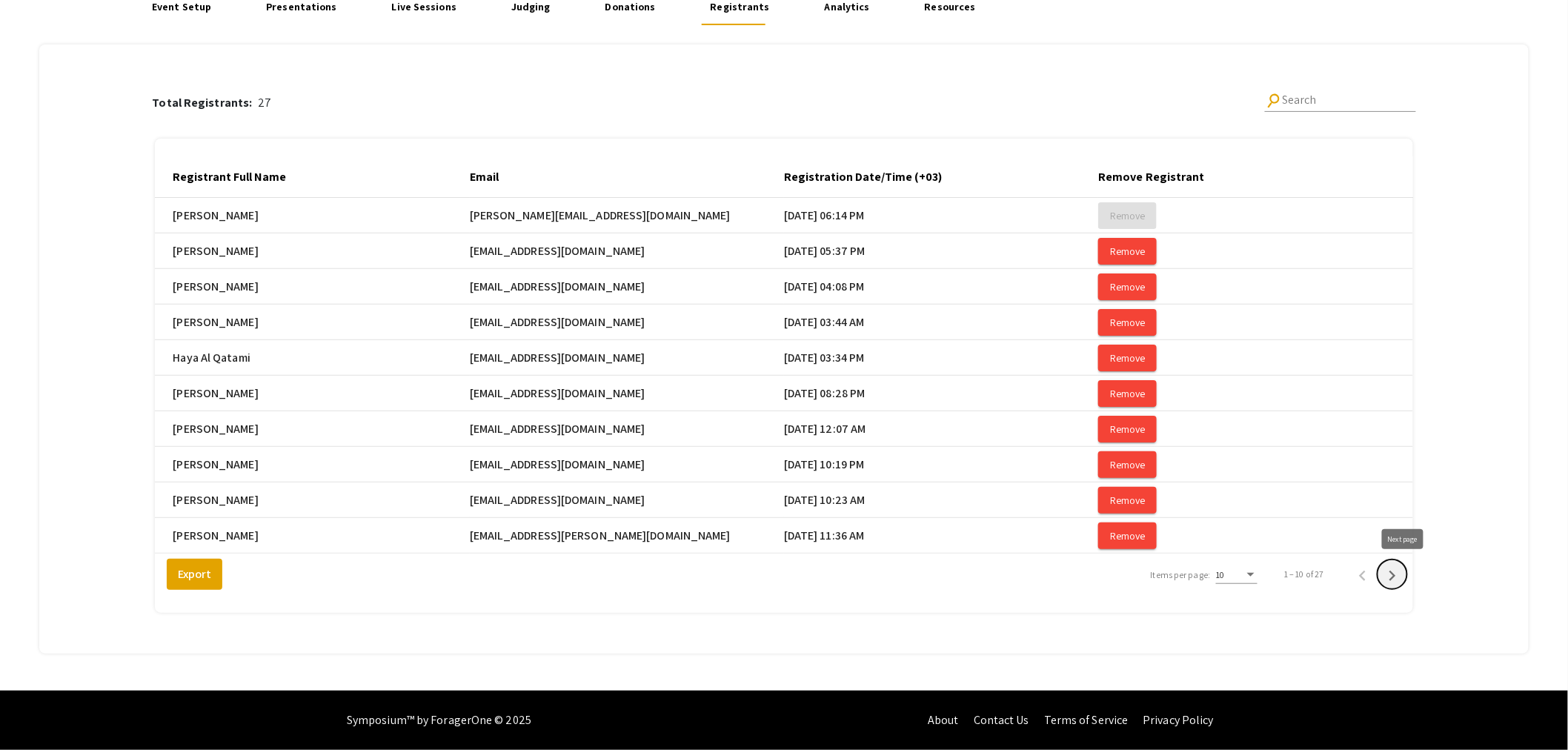
click at [1403, 567] on icon "Next page" at bounding box center [1392, 576] width 21 height 21
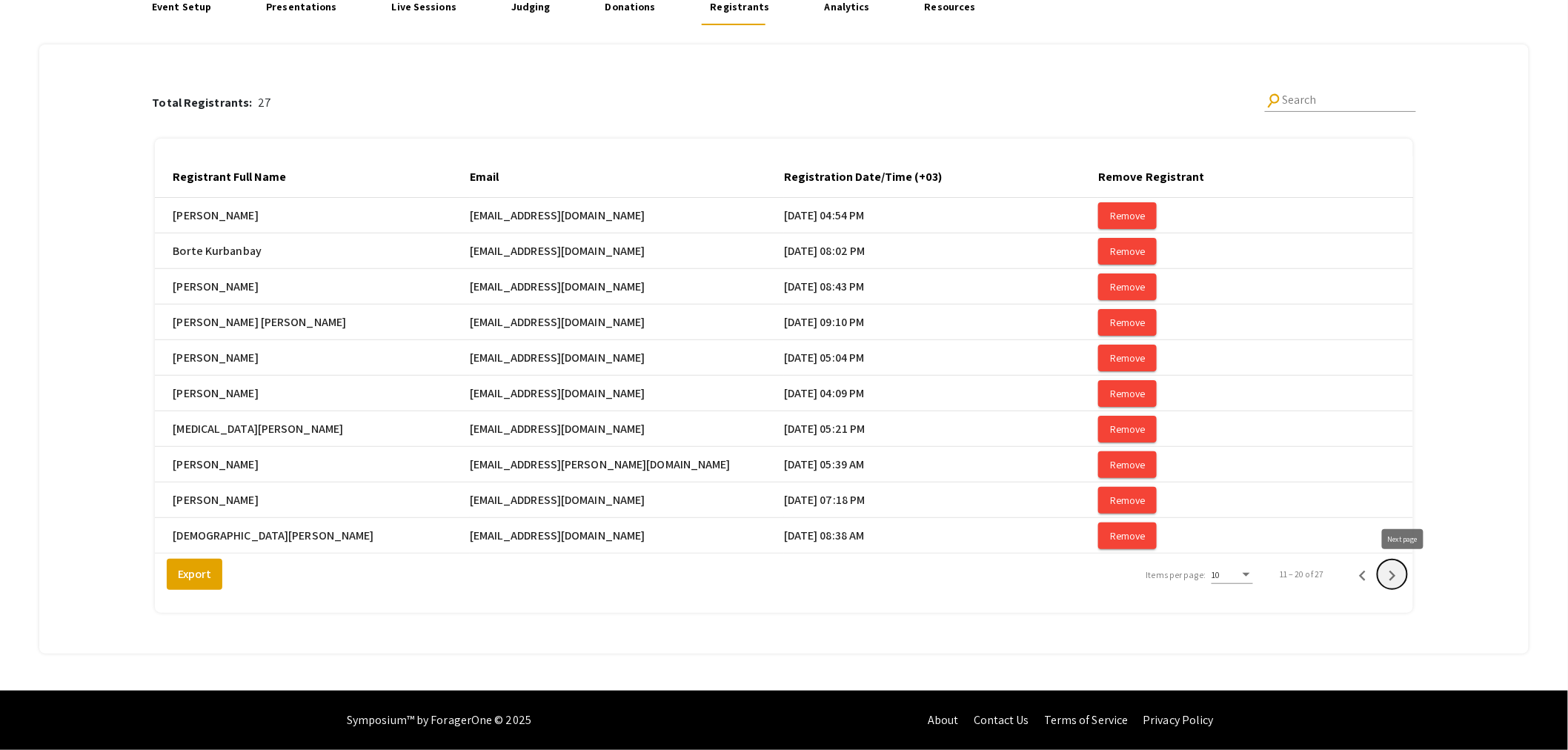
click at [1403, 579] on icon "Next page" at bounding box center [1392, 576] width 21 height 21
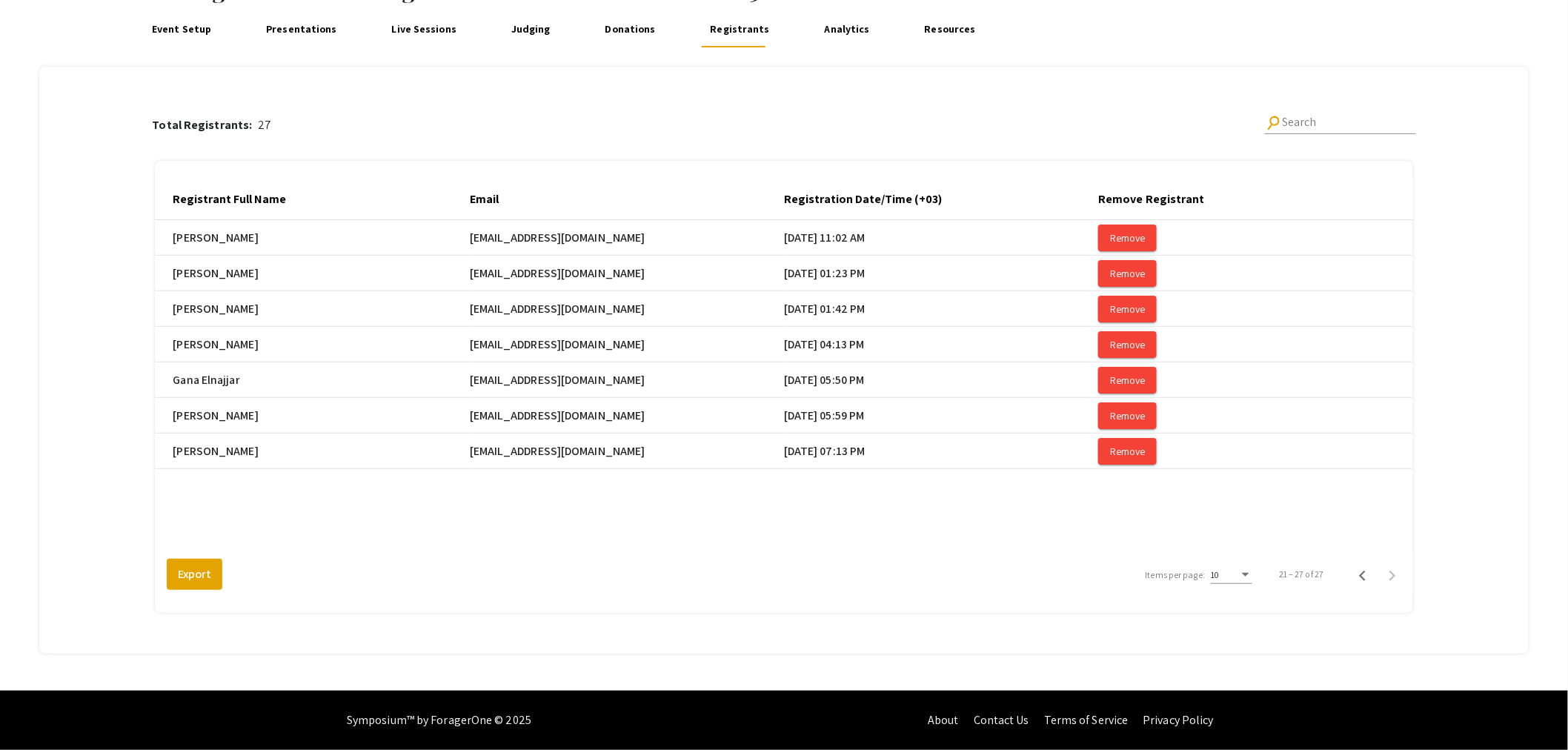
click at [314, 33] on link "Presentations" at bounding box center [301, 29] width 78 height 35
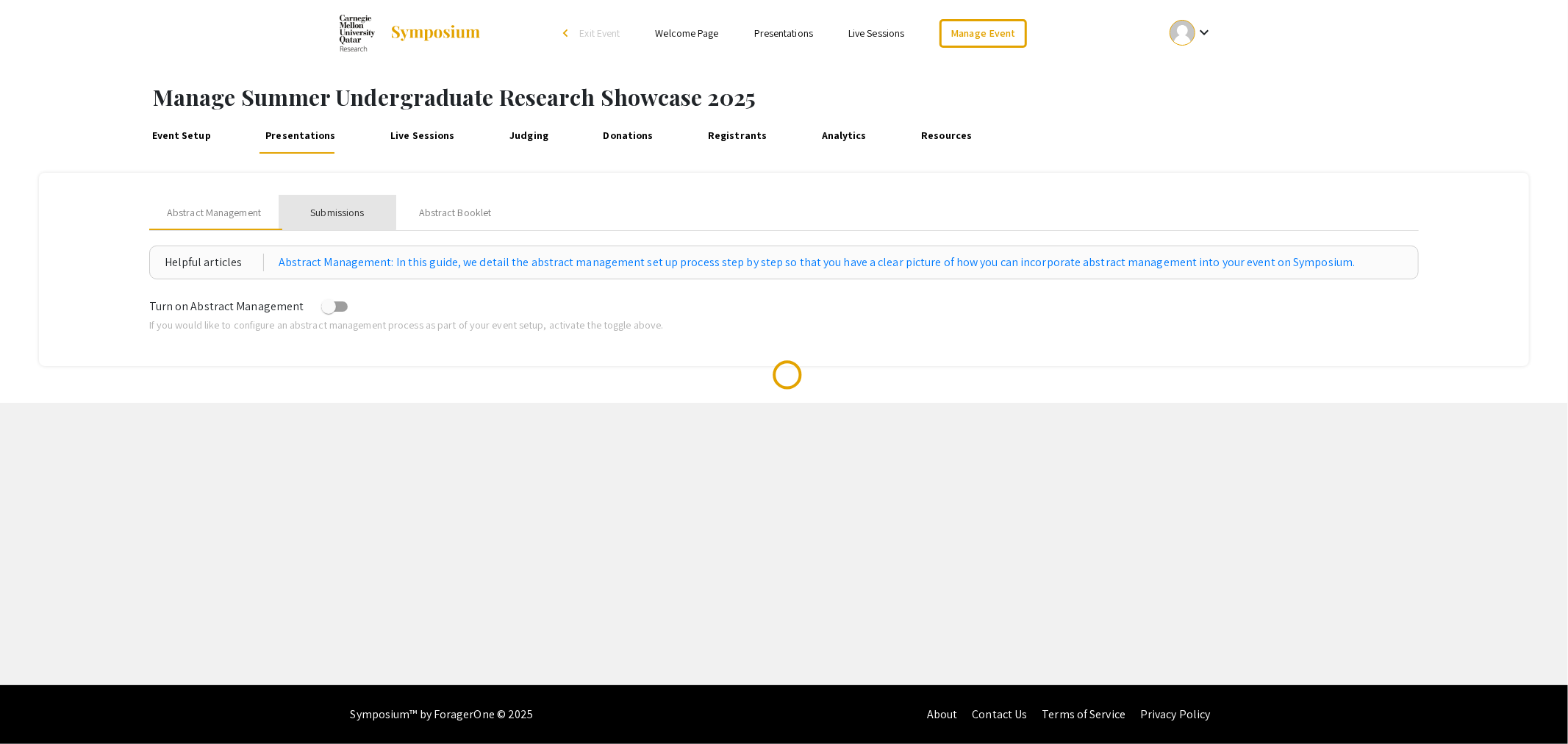
click at [333, 212] on div "Submissions" at bounding box center [337, 213] width 54 height 15
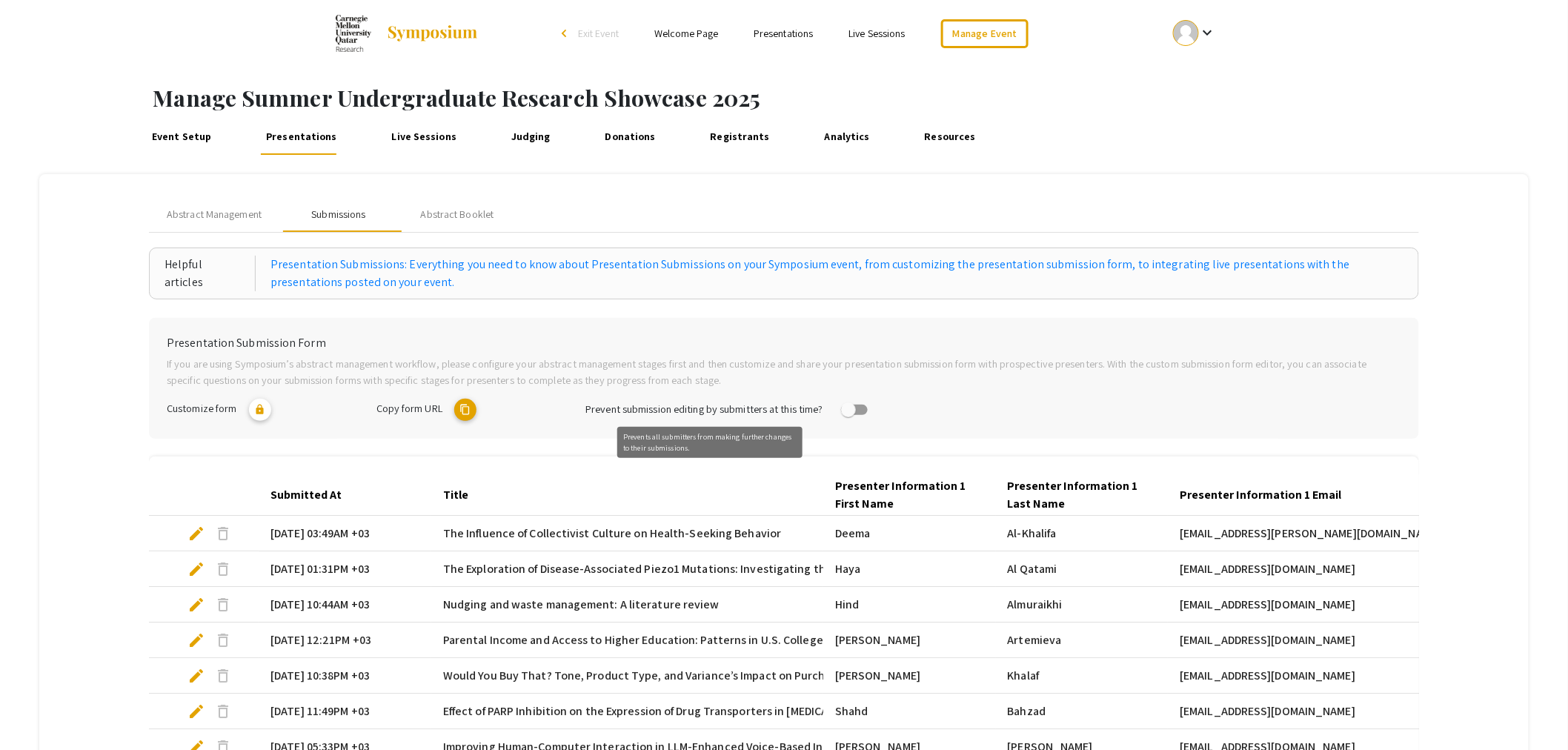
scroll to position [312, 0]
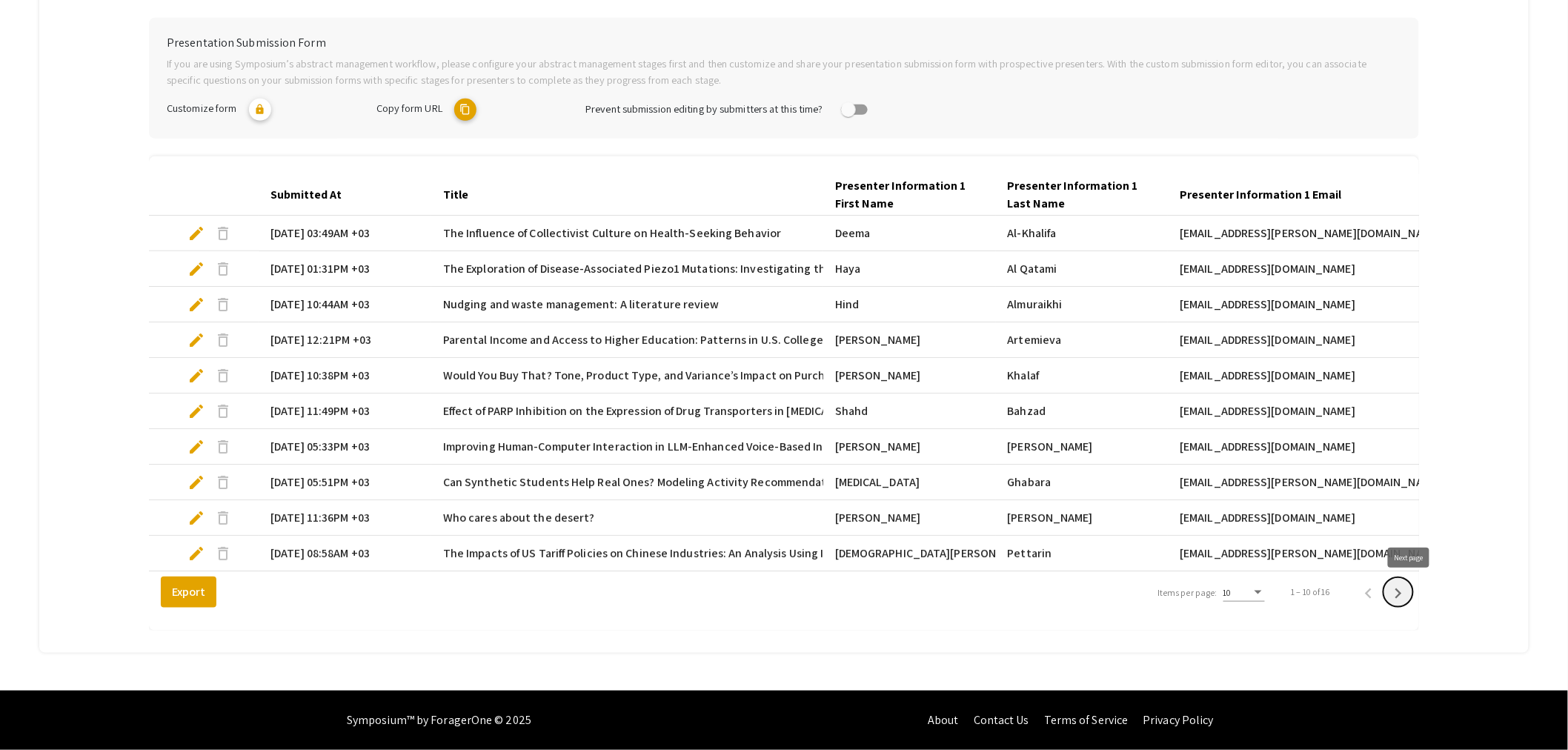
click at [1402, 595] on icon "Next page" at bounding box center [1398, 594] width 7 height 10
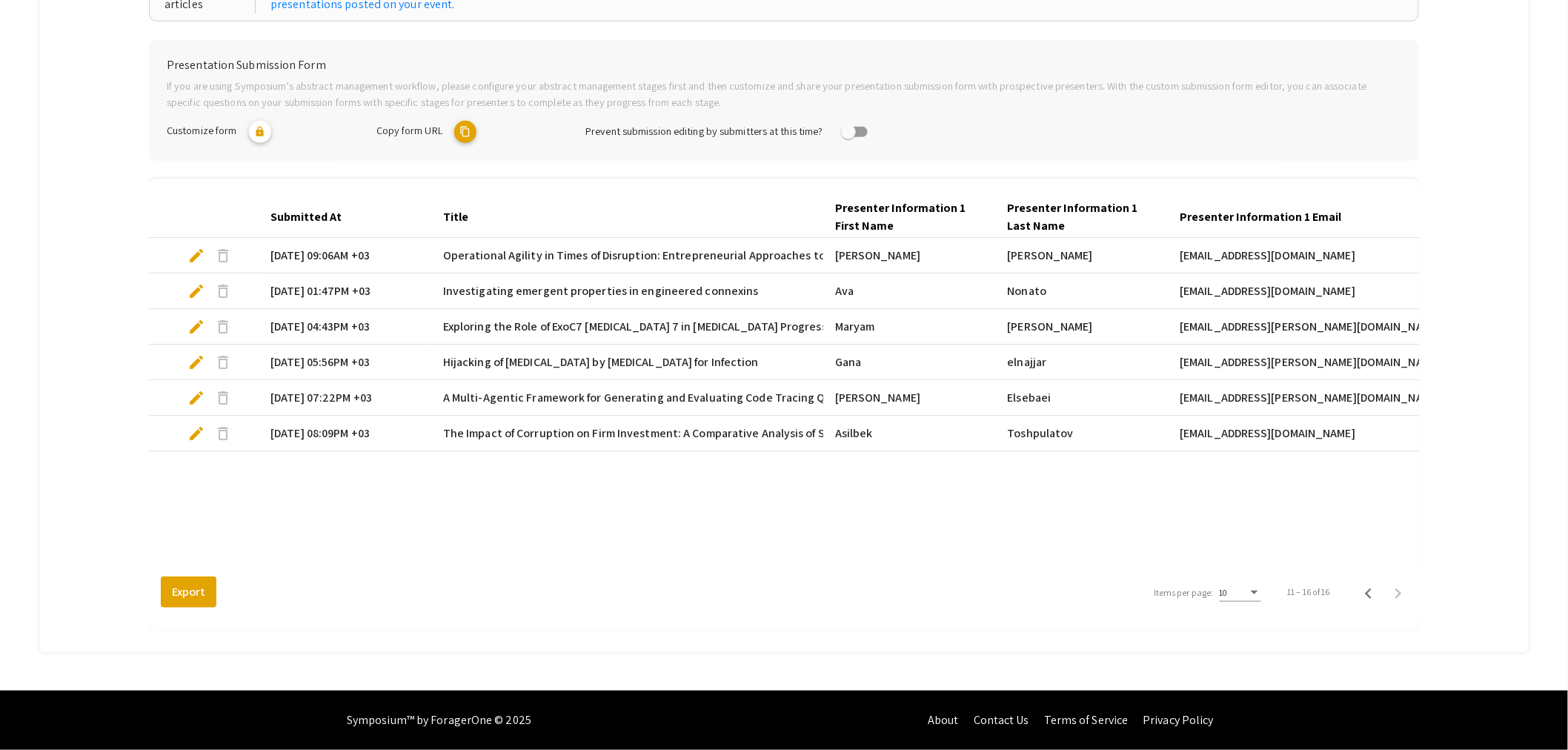
scroll to position [278, 0]
click at [196, 358] on span "edit" at bounding box center [196, 362] width 18 height 18
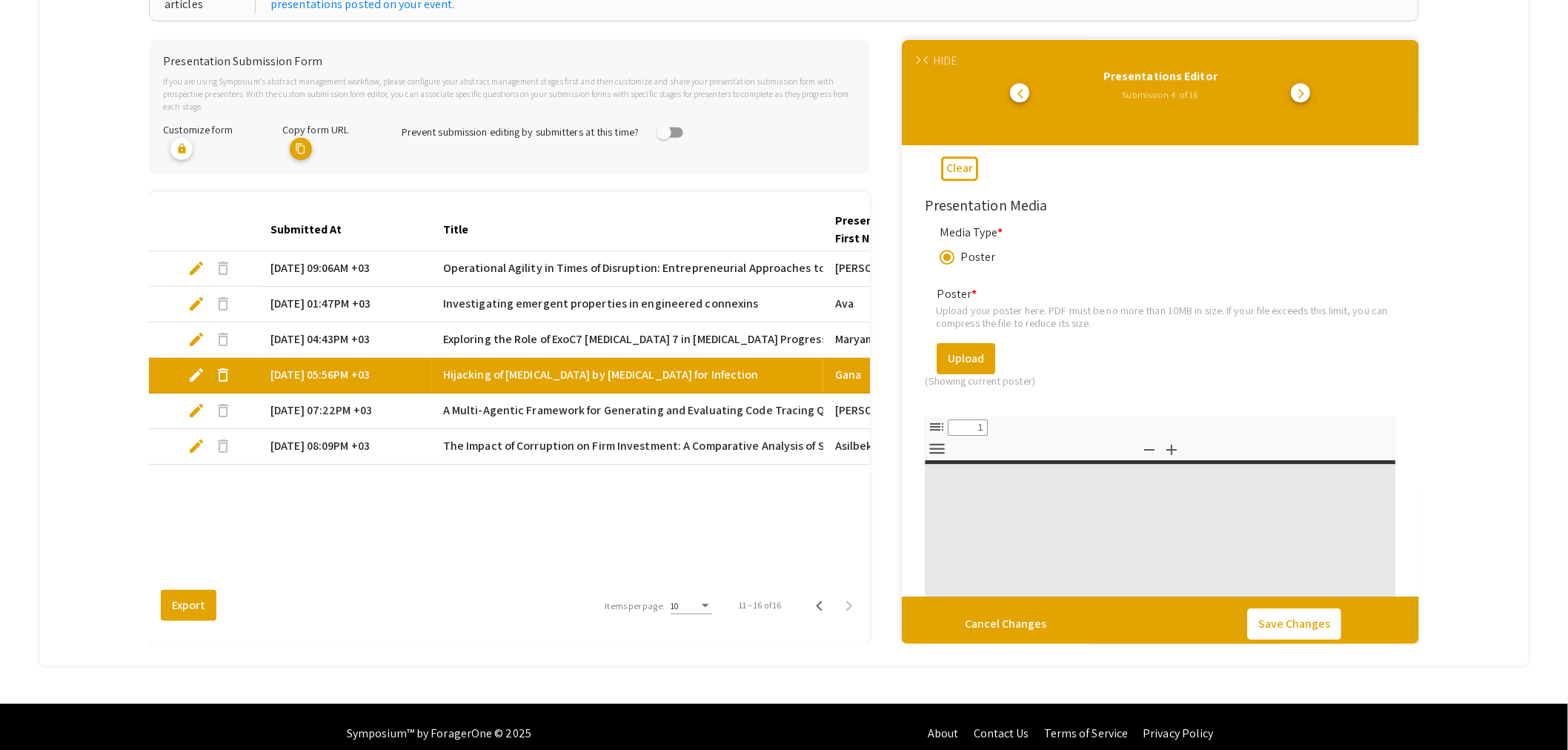
scroll to position [2084, 0]
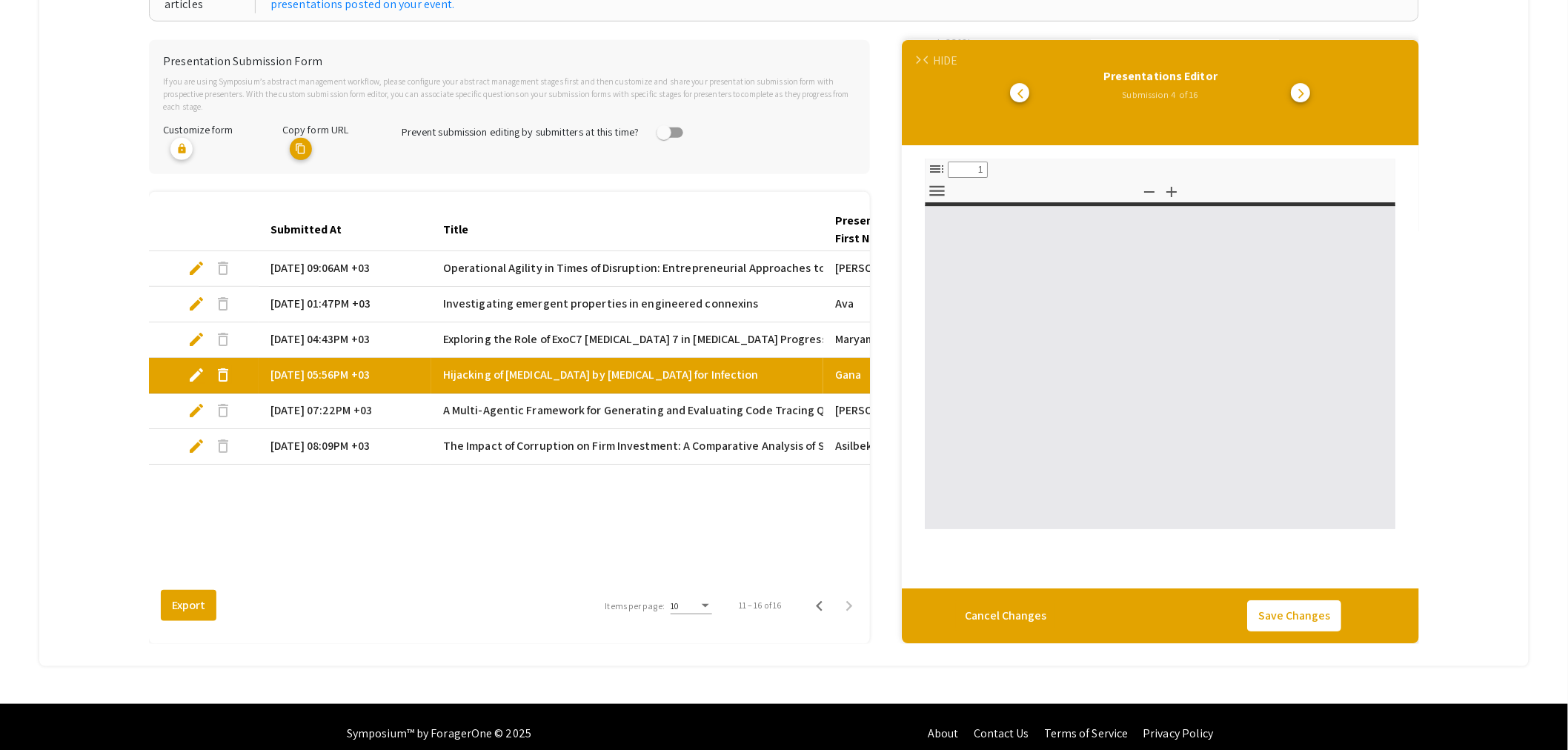
select select "custom"
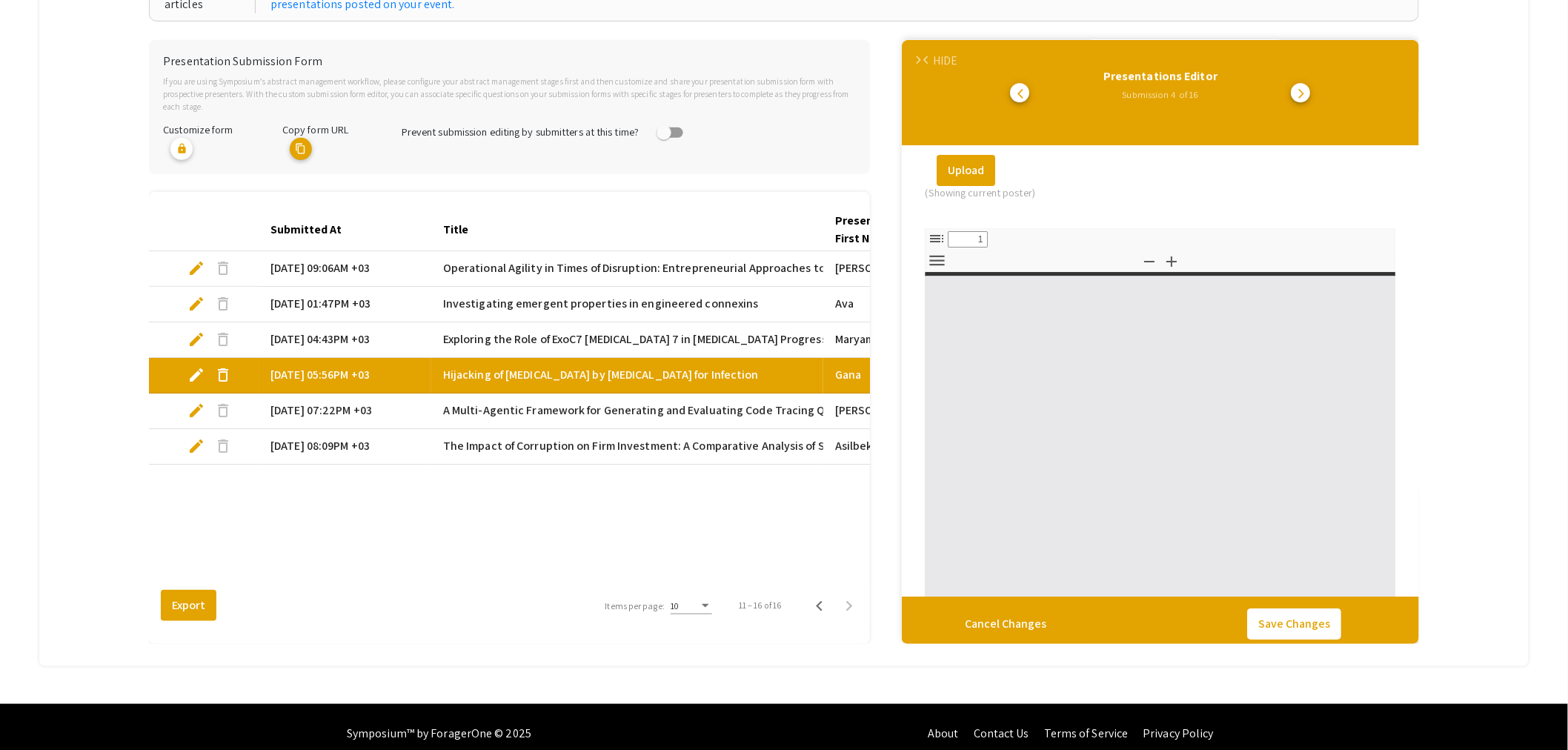
type input "0"
select select "custom"
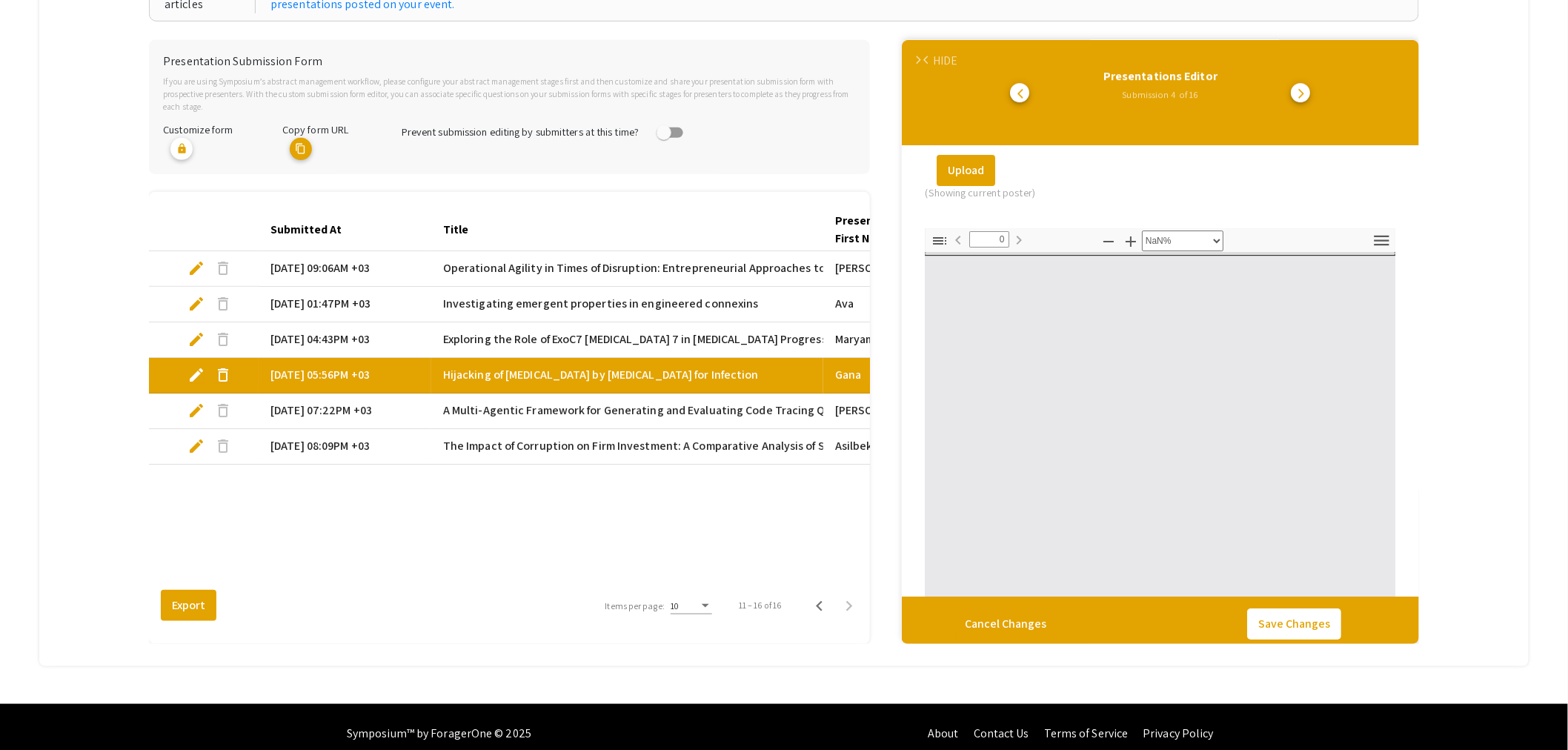
type input "1"
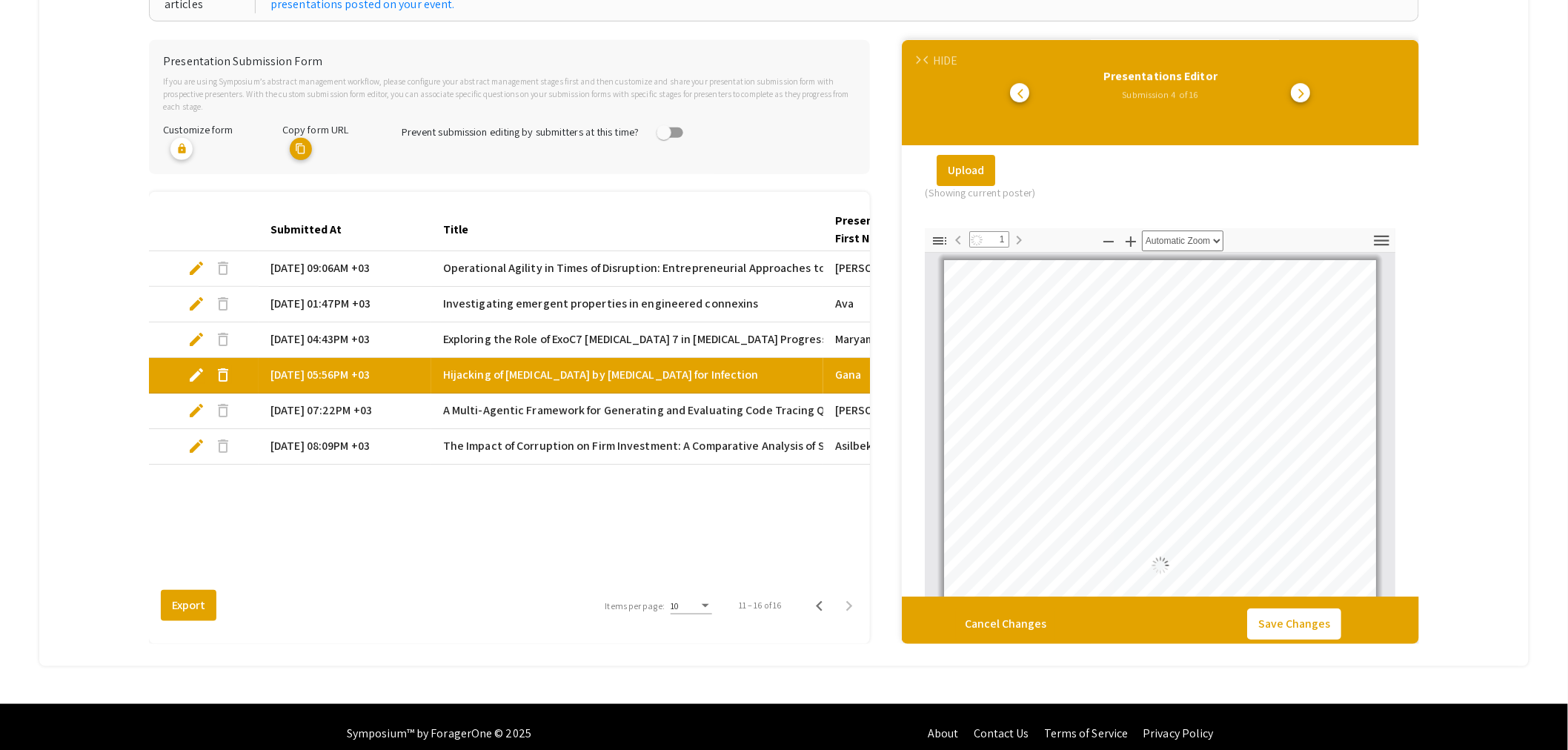
select select "auto"
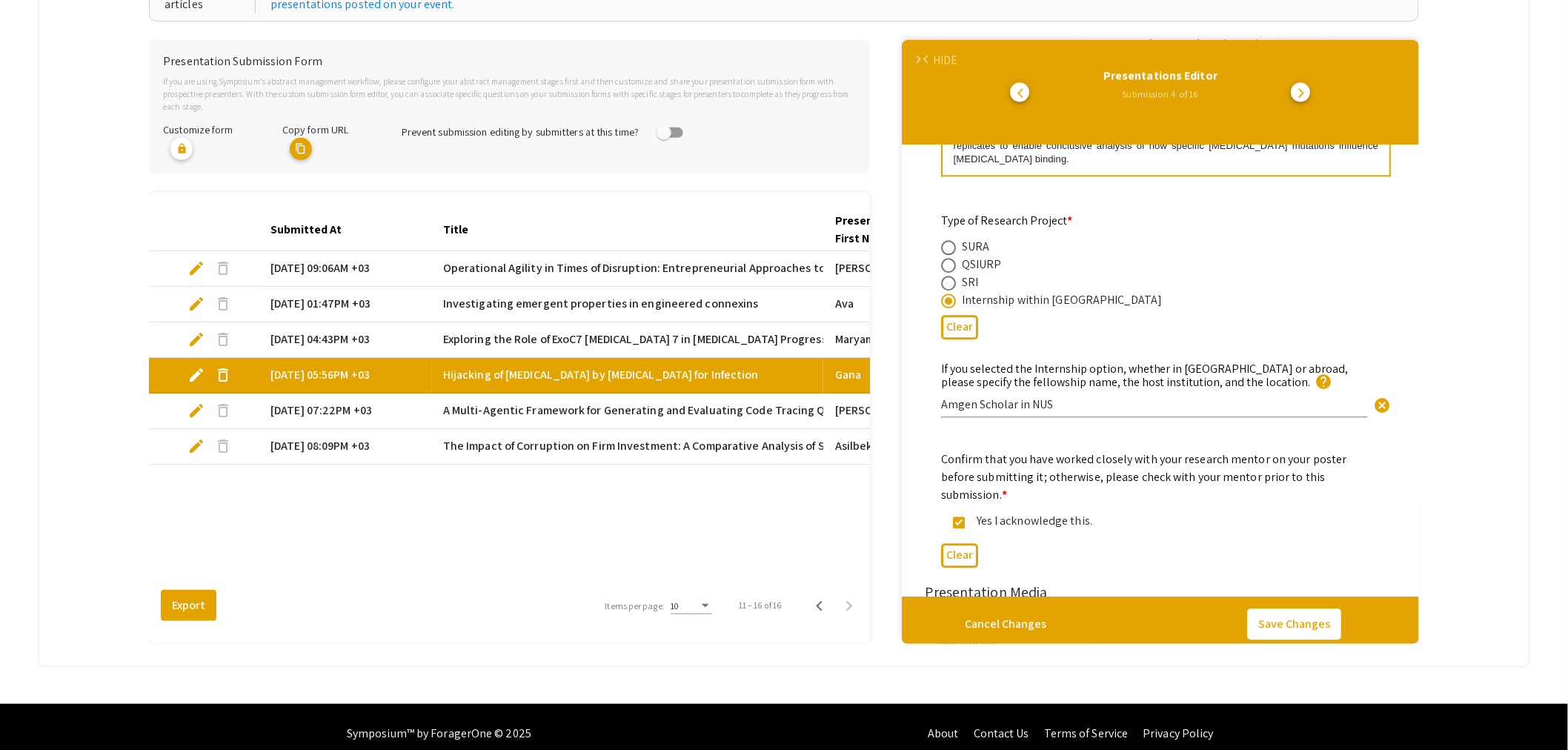
scroll to position [1342, 0]
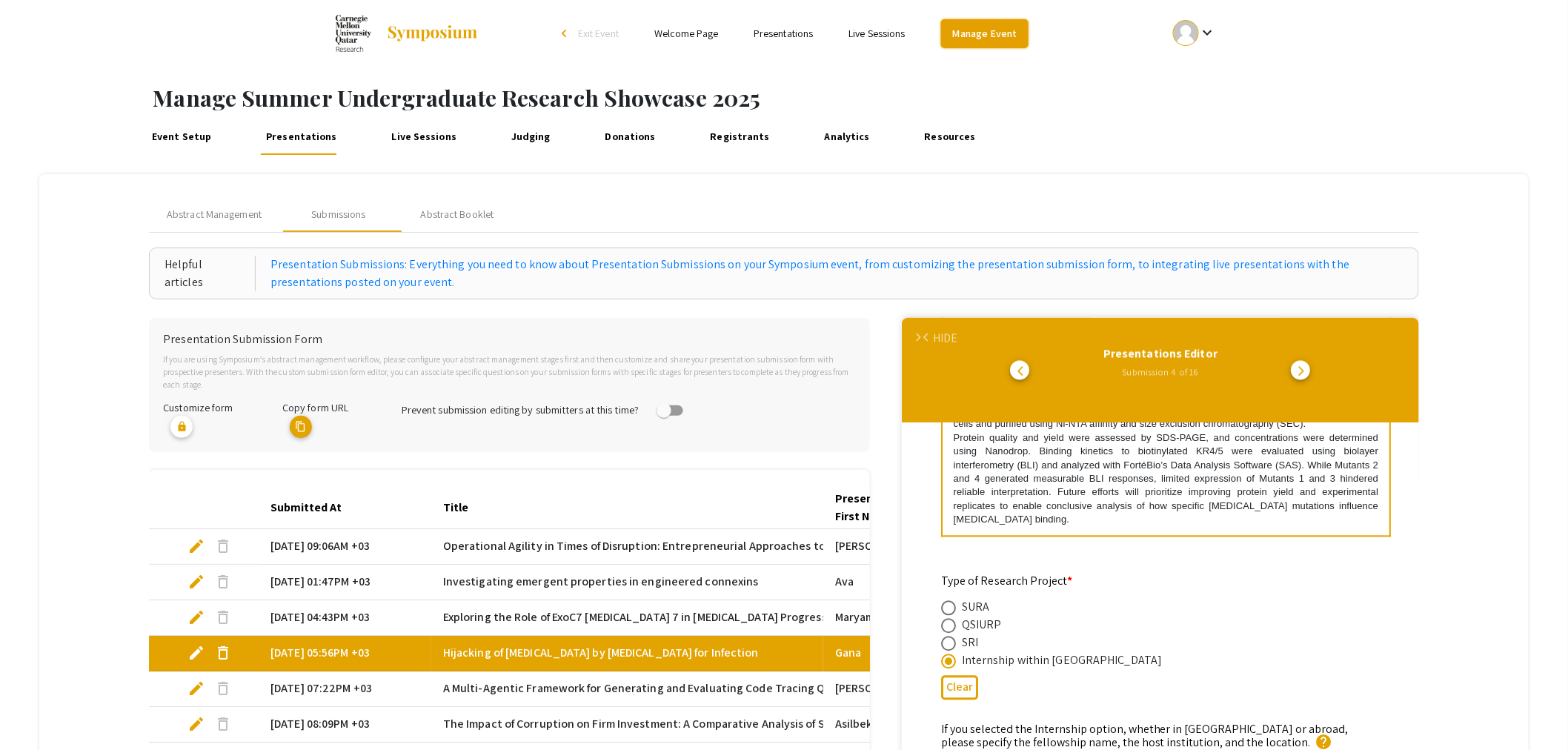
click at [987, 35] on link "Manage Event" at bounding box center [984, 34] width 87 height 29
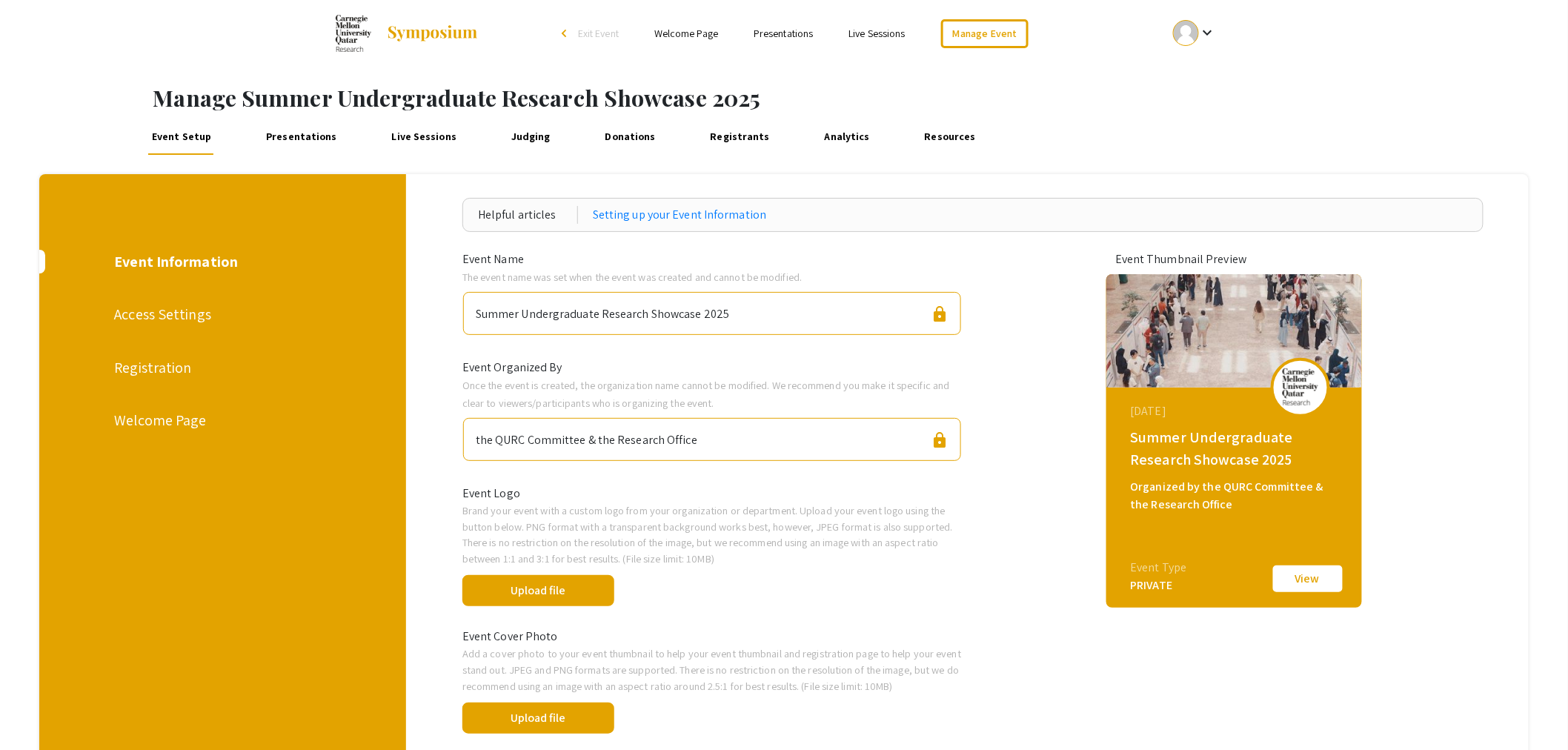
click at [565, 34] on div "arrow_back_ios" at bounding box center [566, 34] width 9 height 9
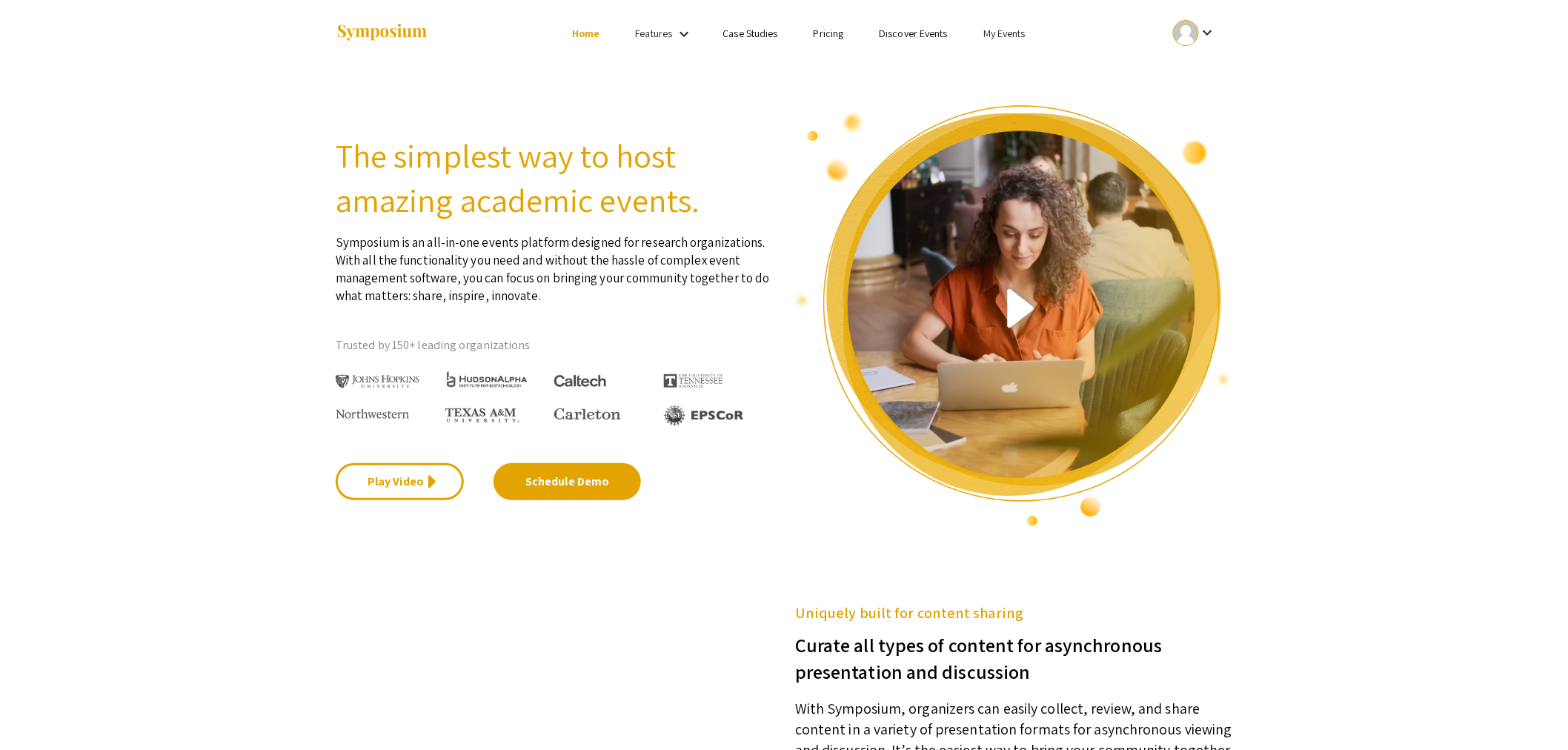
click at [1018, 34] on link "My Events" at bounding box center [1004, 33] width 42 height 13
click at [1030, 62] on button "Events I've organized" at bounding box center [1029, 66] width 127 height 35
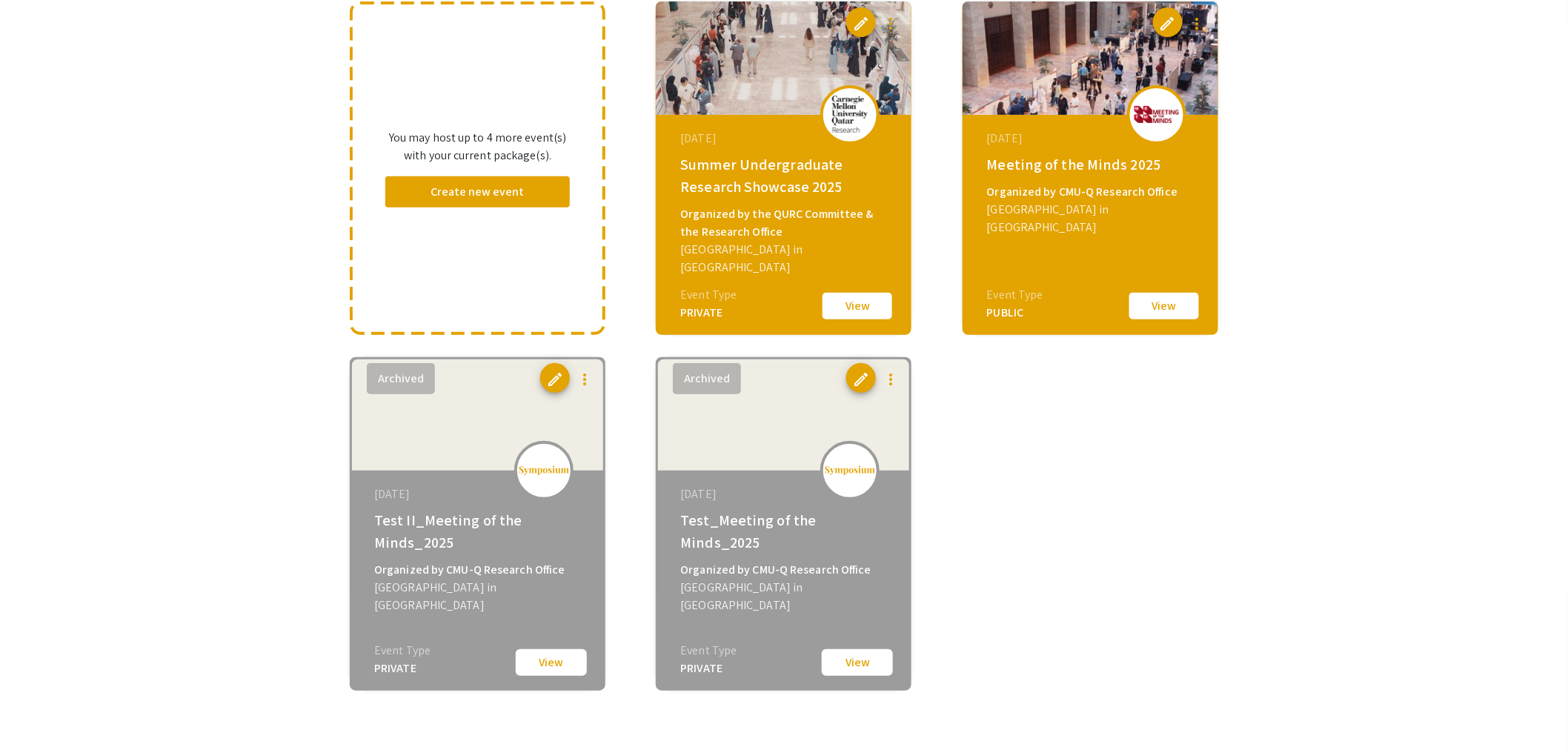
scroll to position [82, 0]
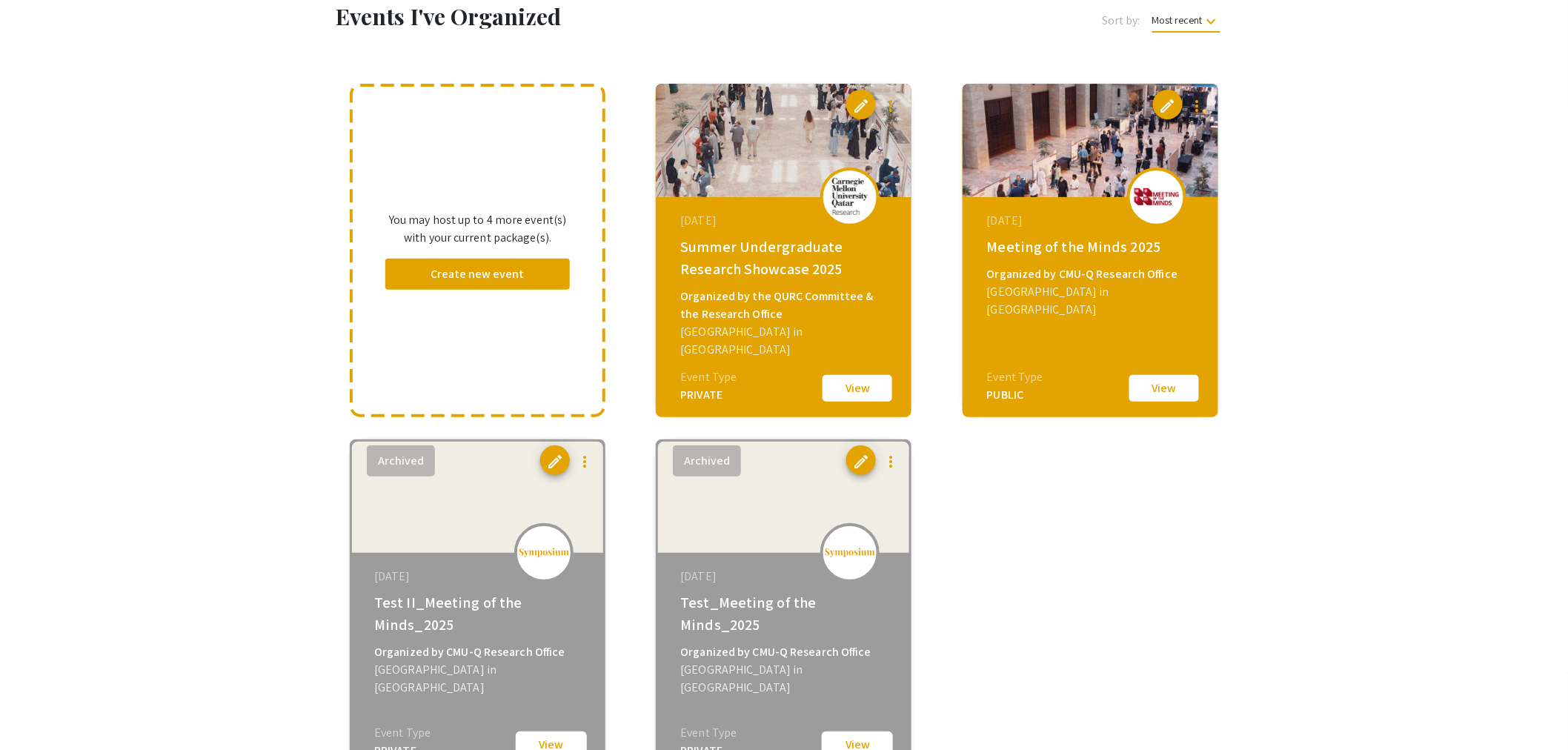
click at [845, 397] on button "View" at bounding box center [857, 389] width 74 height 31
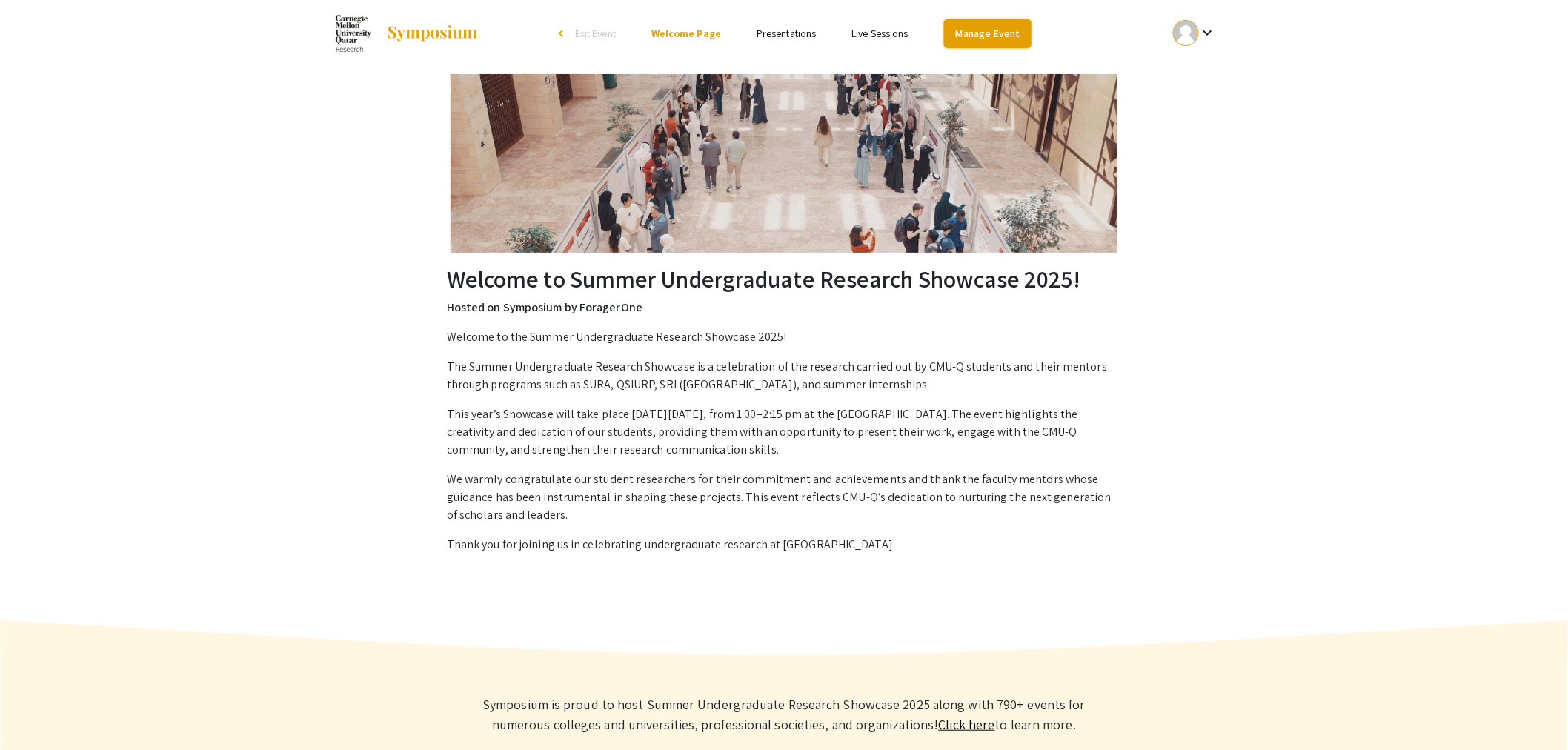
click at [986, 34] on link "Manage Event" at bounding box center [987, 34] width 87 height 29
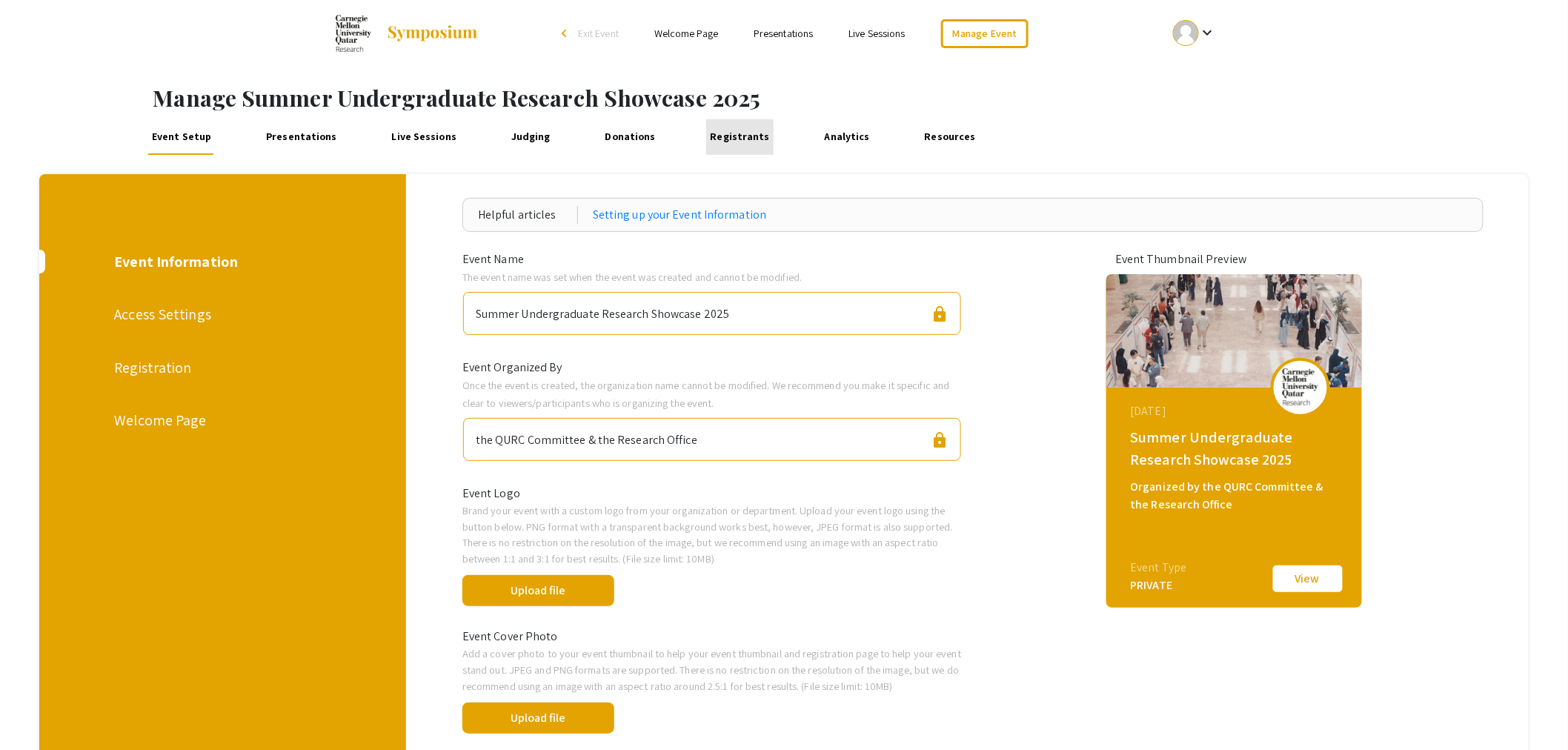
click at [738, 134] on link "Registrants" at bounding box center [740, 136] width 67 height 35
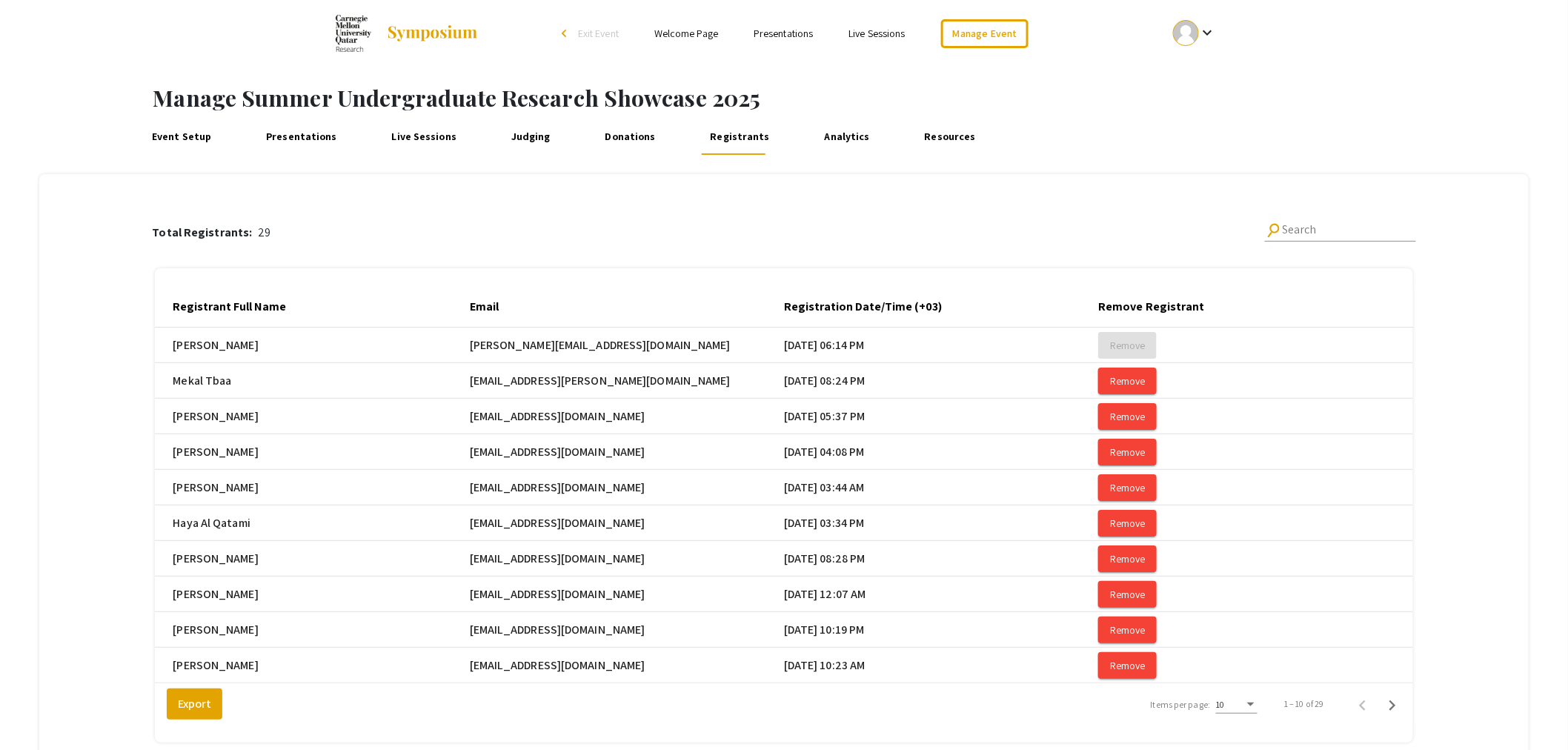
scroll to position [142, 0]
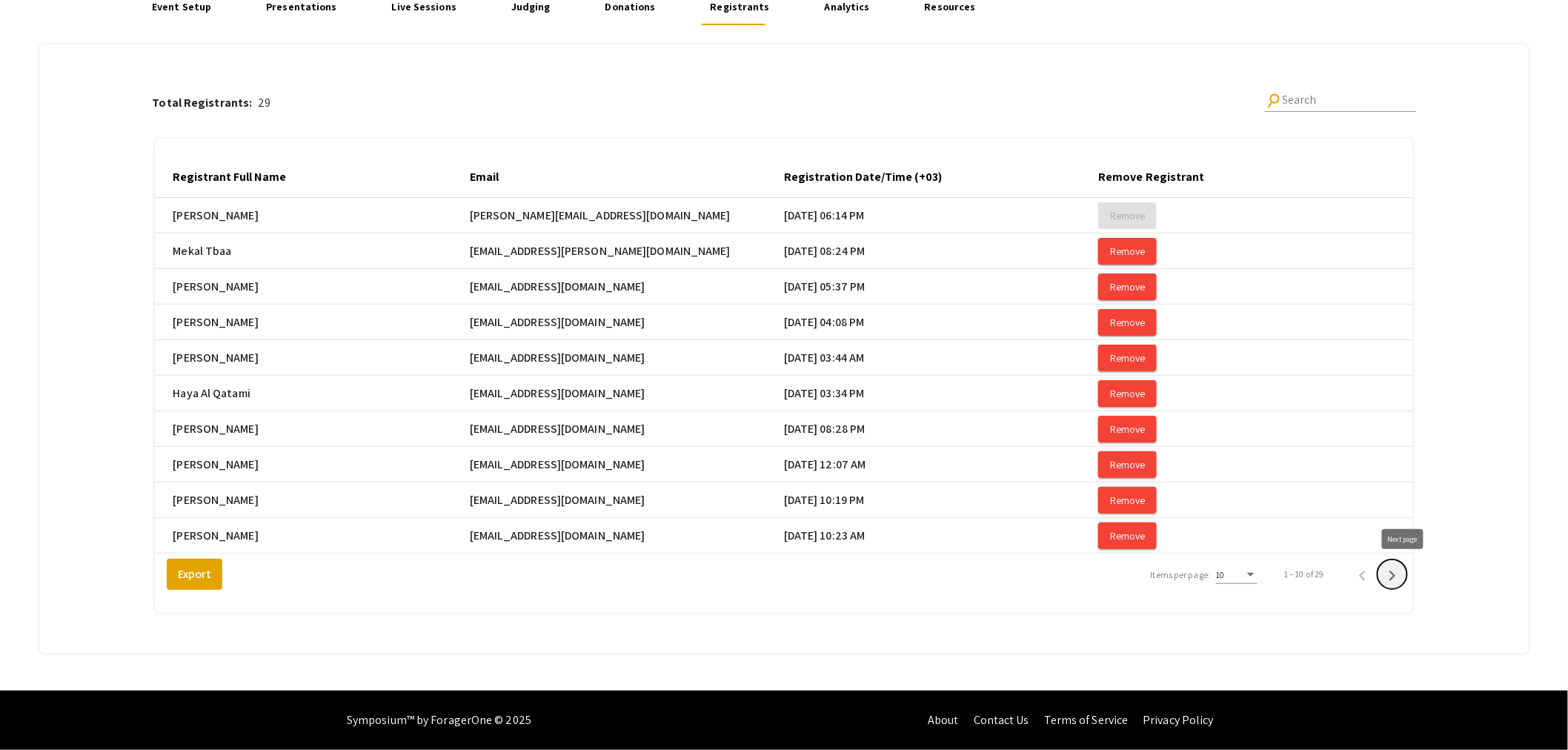
click at [1400, 574] on icon "Next page" at bounding box center [1392, 576] width 21 height 21
click at [1399, 580] on icon "Next page" at bounding box center [1392, 576] width 21 height 21
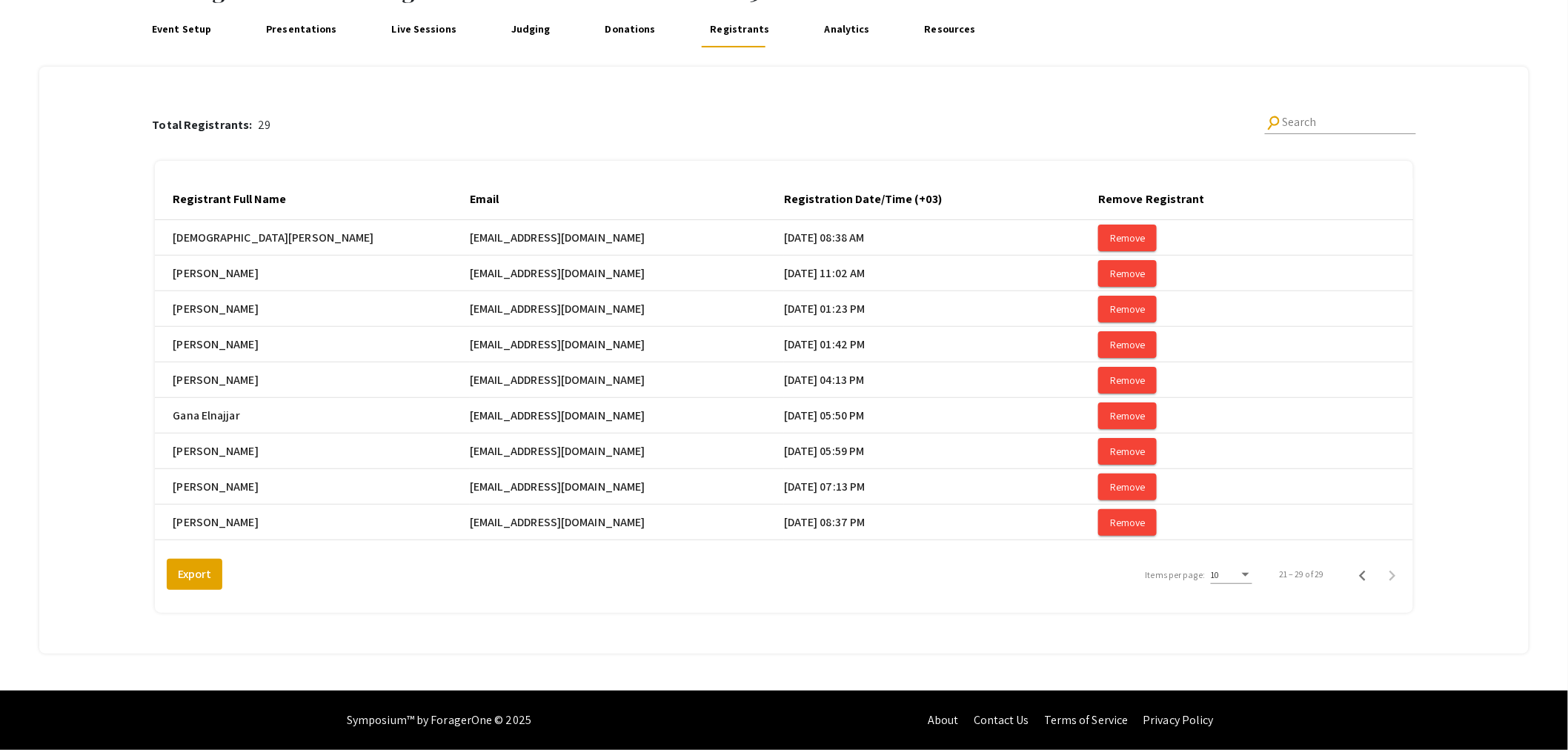
click at [290, 34] on link "Presentations" at bounding box center [301, 29] width 78 height 35
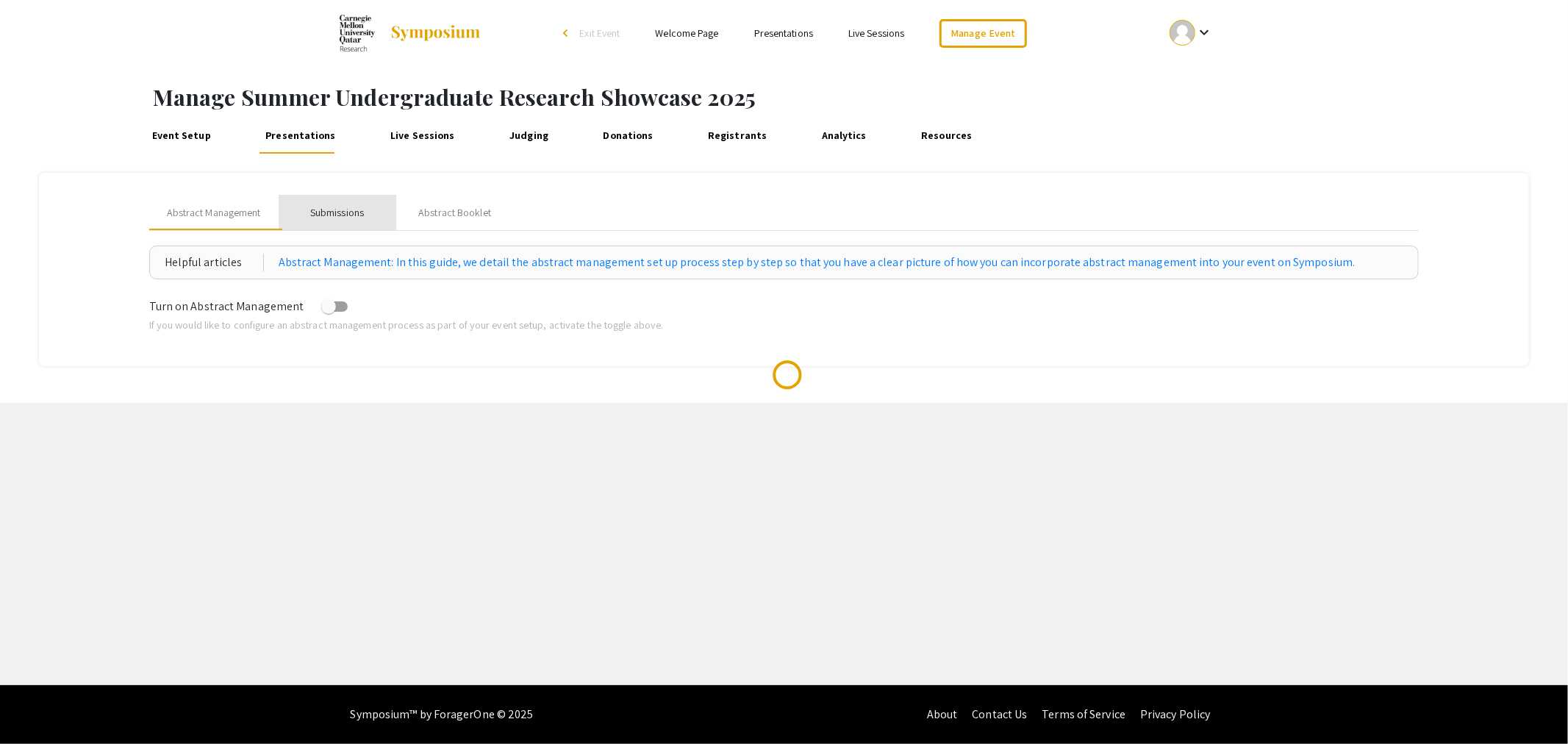
click at [349, 211] on div "Submissions" at bounding box center [337, 213] width 54 height 15
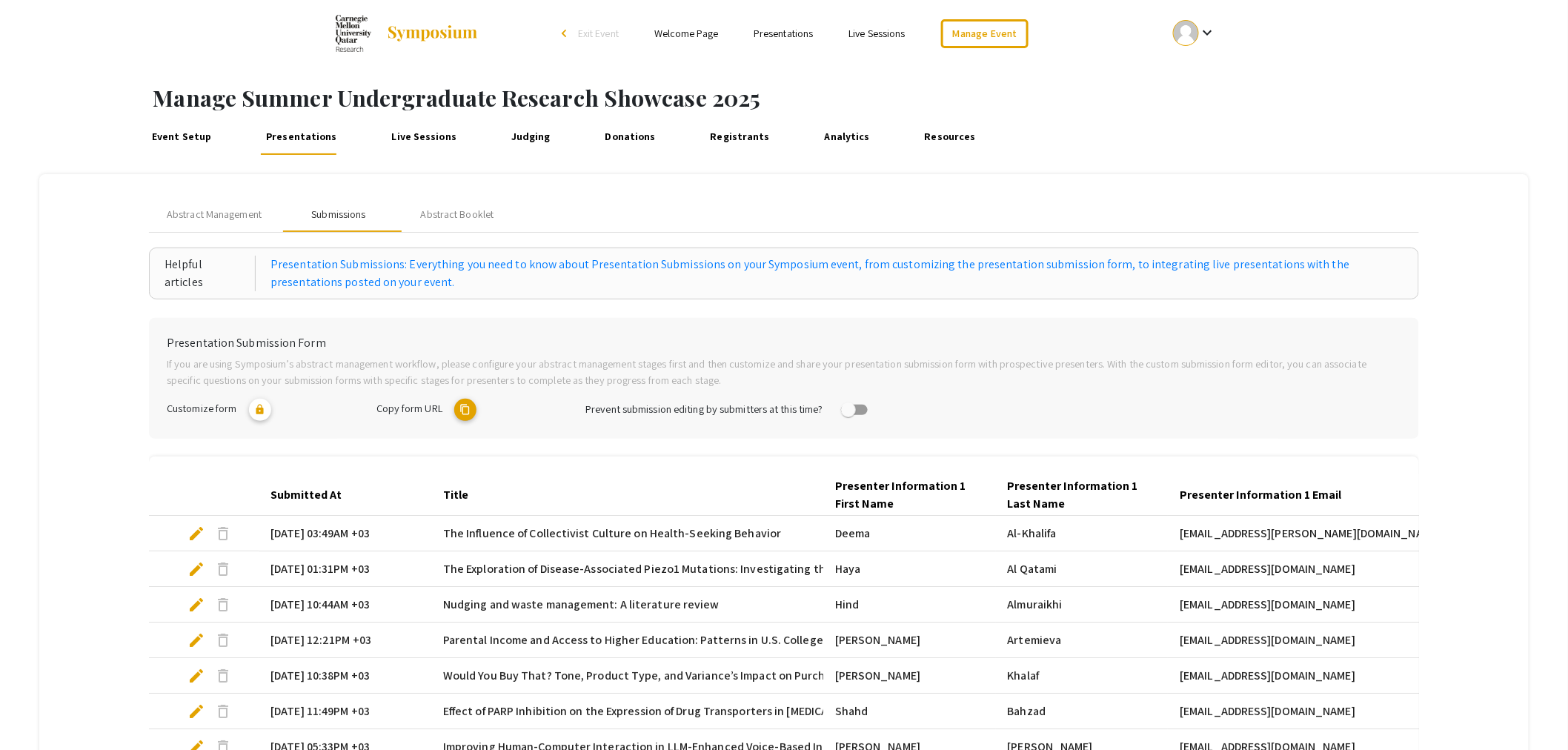
scroll to position [312, 0]
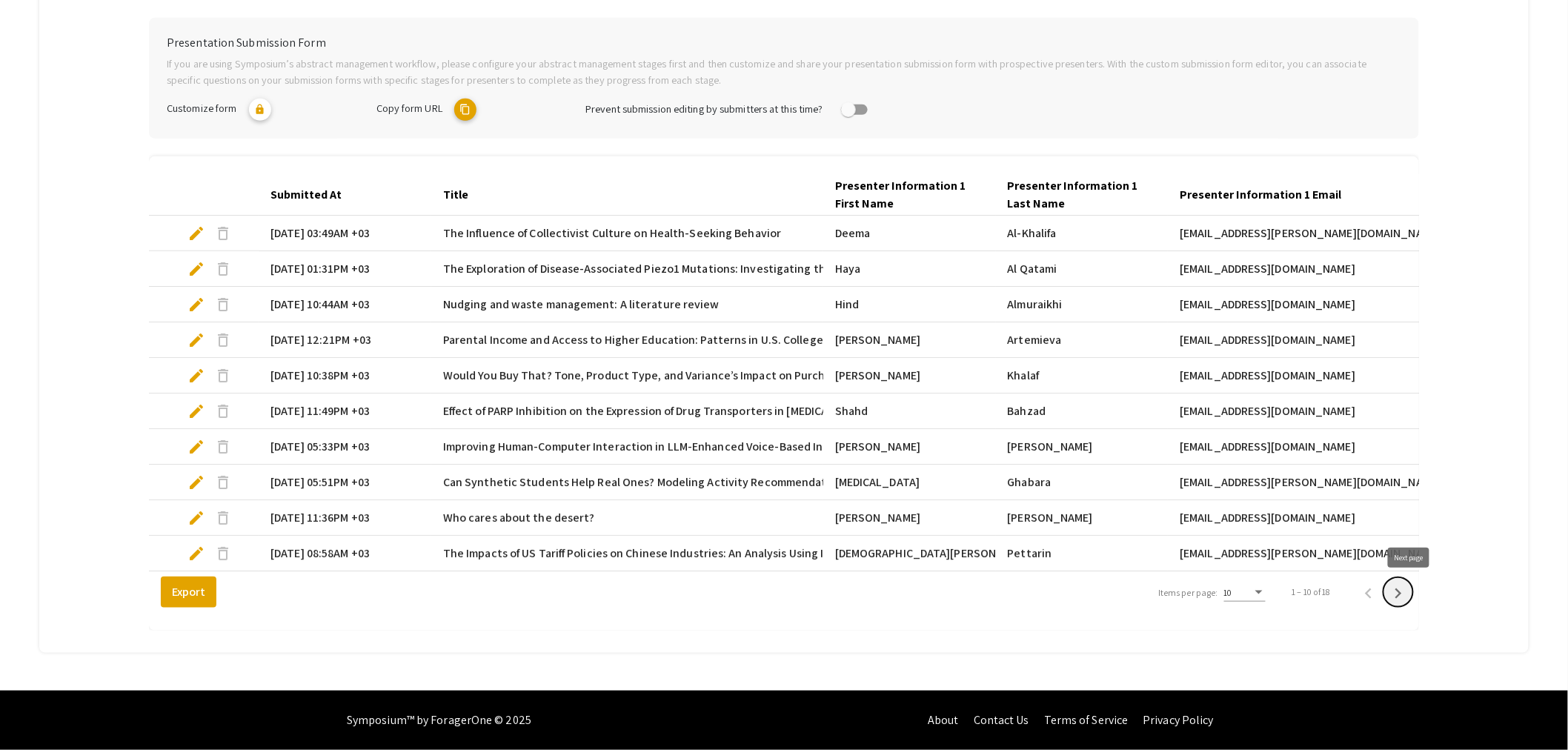
click at [1409, 591] on icon "Next page" at bounding box center [1398, 594] width 21 height 21
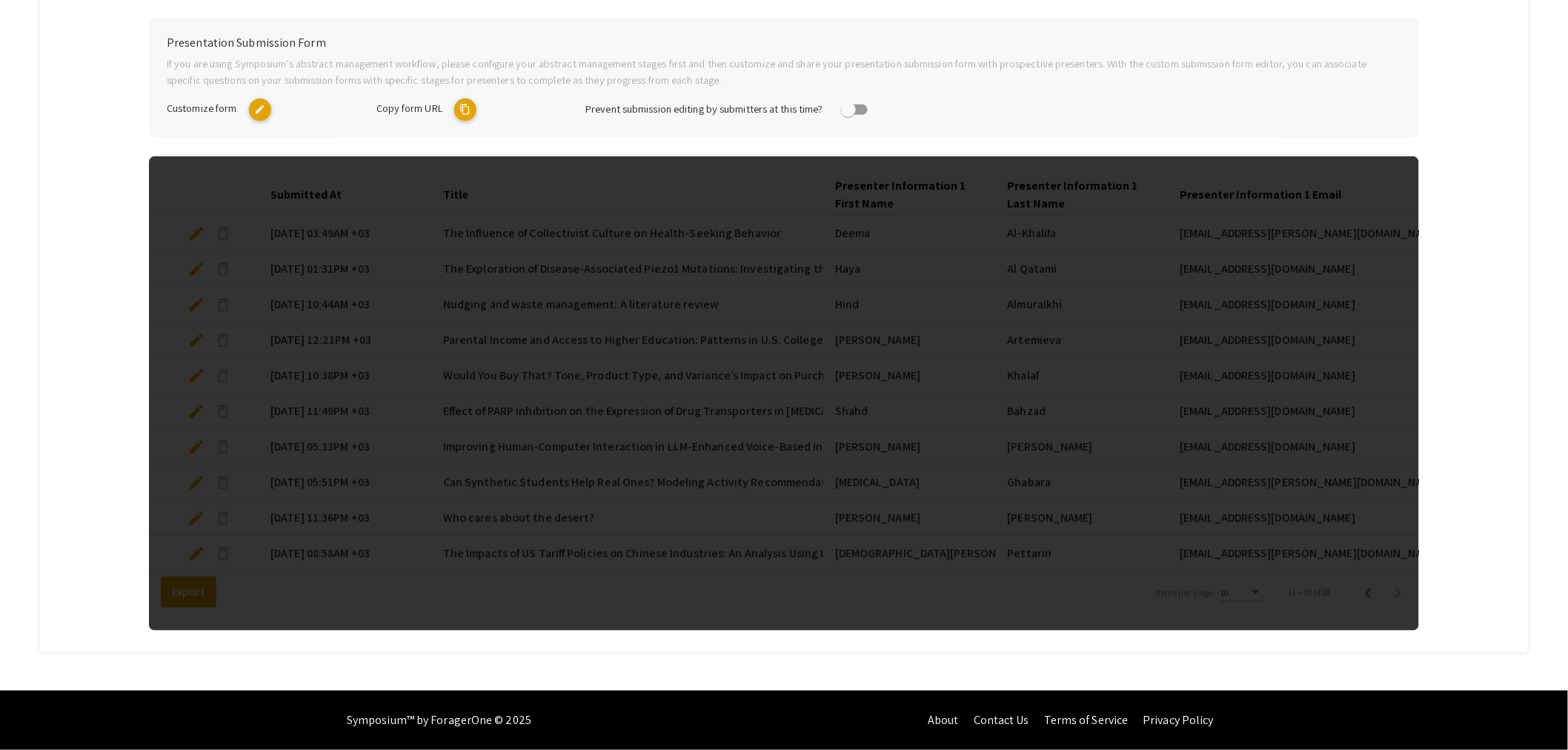
scroll to position [278, 0]
